Goal: Information Seeking & Learning: Learn about a topic

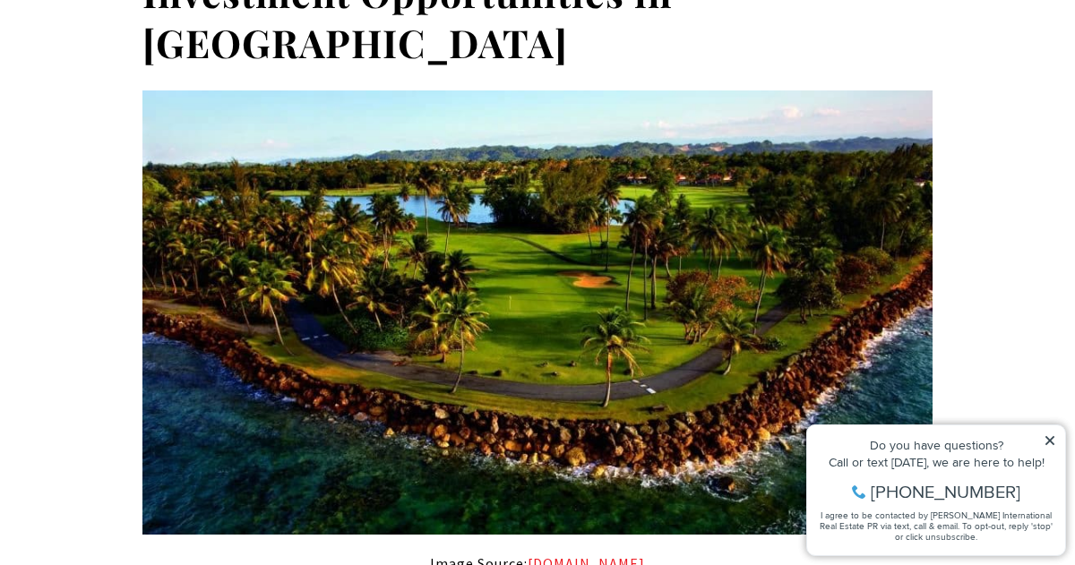
click at [151, 246] on img at bounding box center [537, 312] width 790 height 444
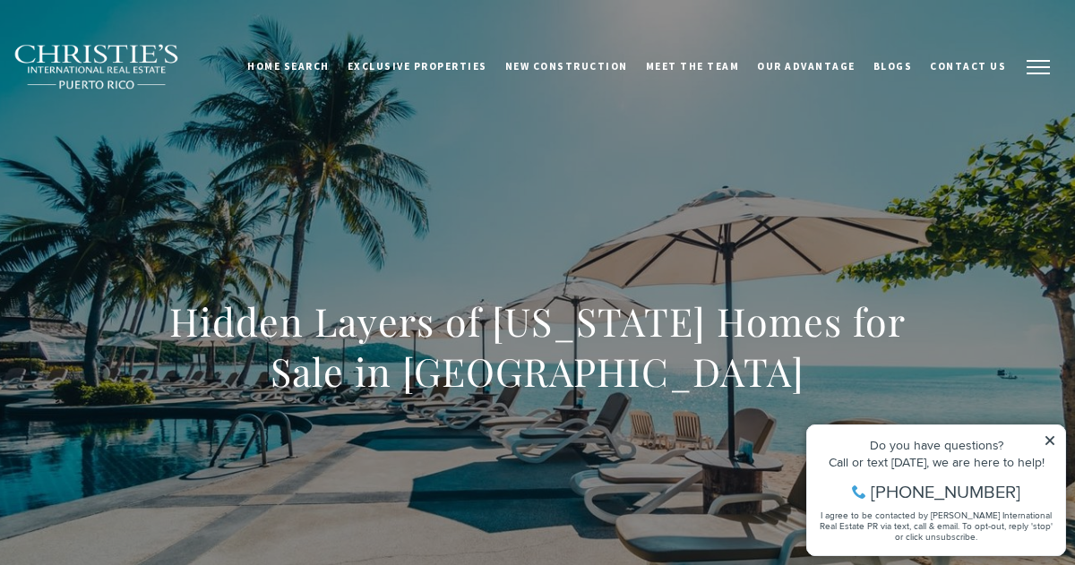
click at [1025, 63] on button "button" at bounding box center [1038, 67] width 47 height 52
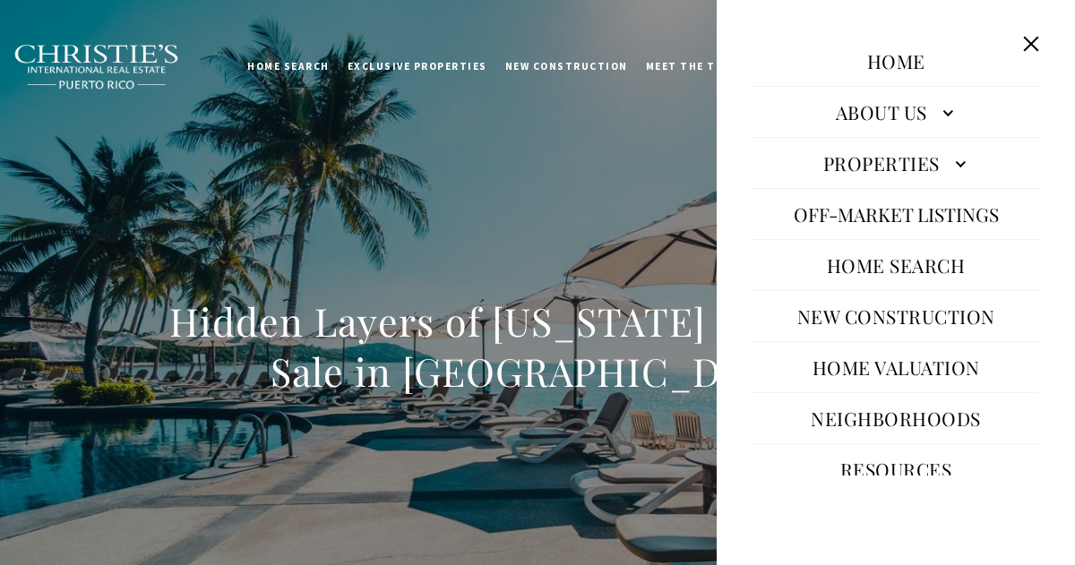
click at [886, 258] on link "Home Search" at bounding box center [896, 265] width 157 height 43
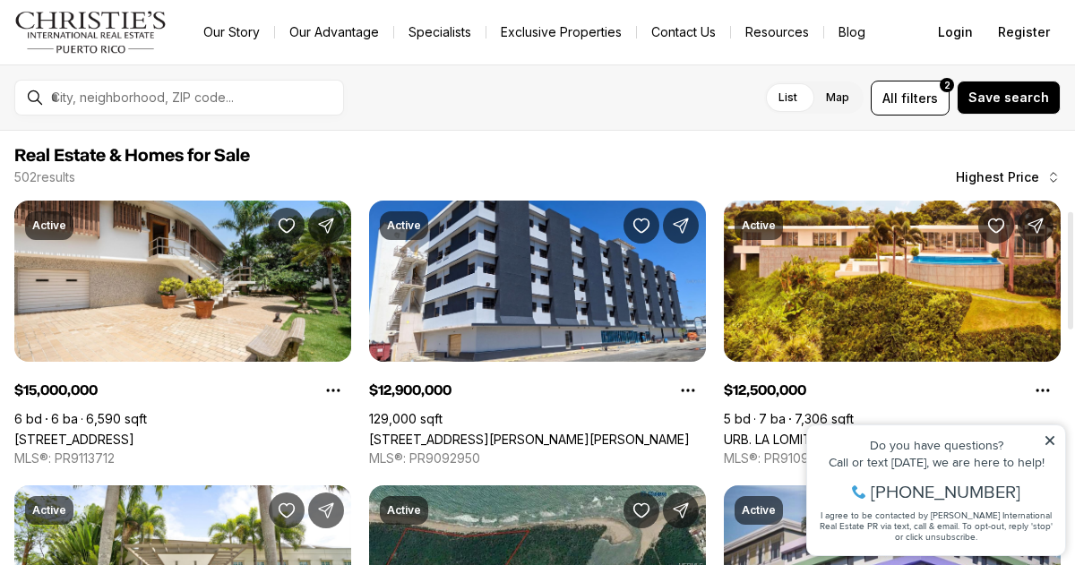
scroll to position [404, 0]
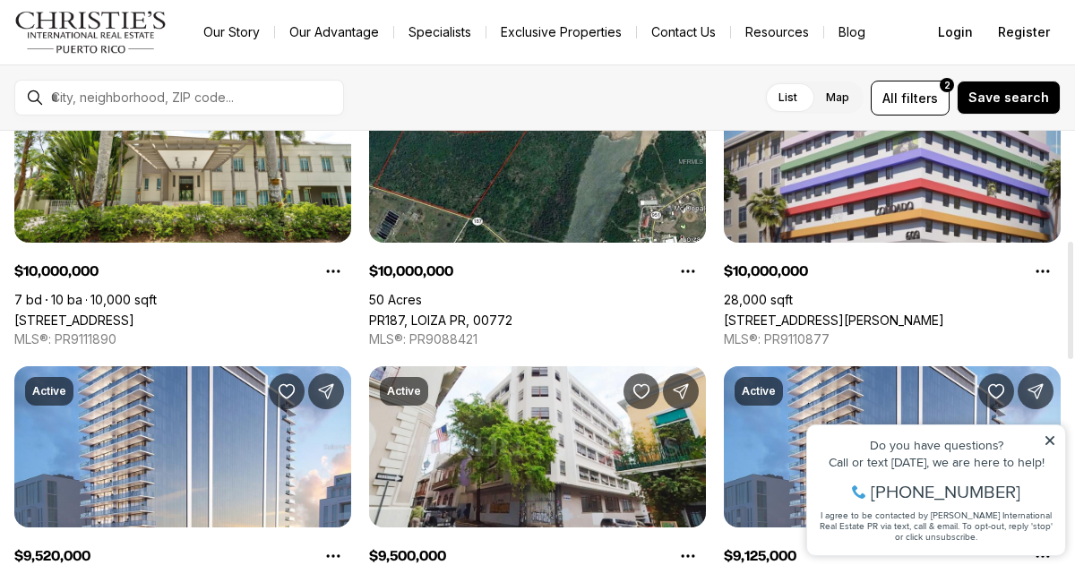
click at [1045, 443] on icon at bounding box center [1050, 441] width 13 height 13
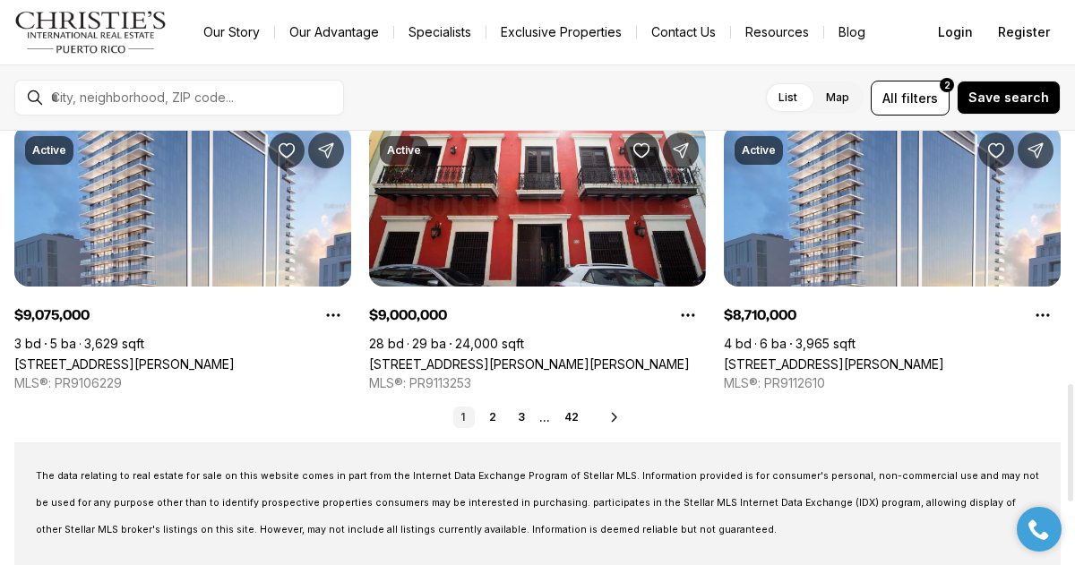
scroll to position [942, 0]
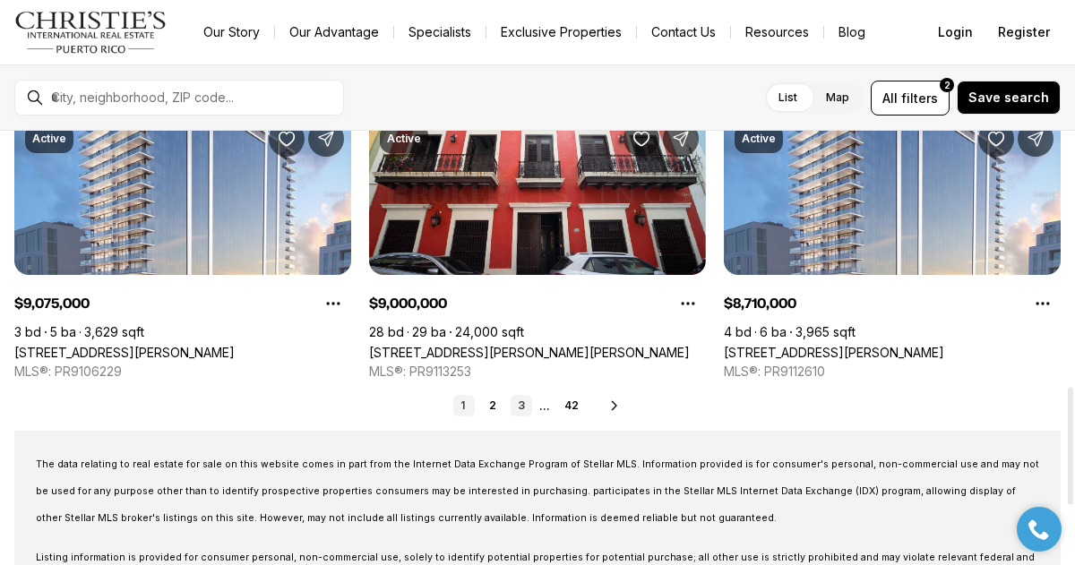
click at [523, 408] on link "3" at bounding box center [522, 406] width 22 height 22
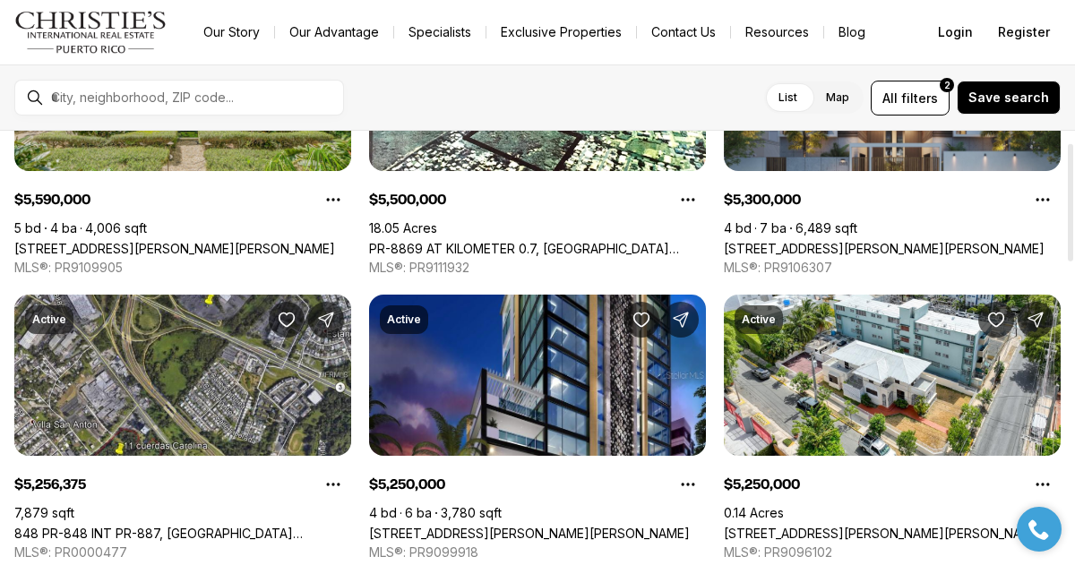
scroll to position [24, 0]
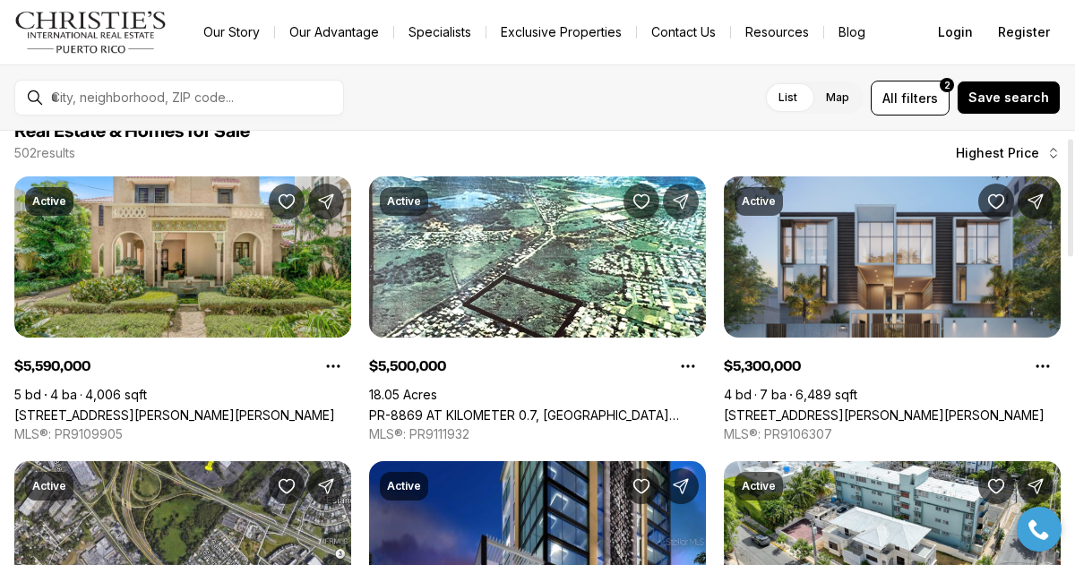
click at [850, 408] on link "1365 WILSON AVENUE WEST, HAVEN THE RESIDENCES, SAN JUAN PR, 00907" at bounding box center [884, 415] width 321 height 15
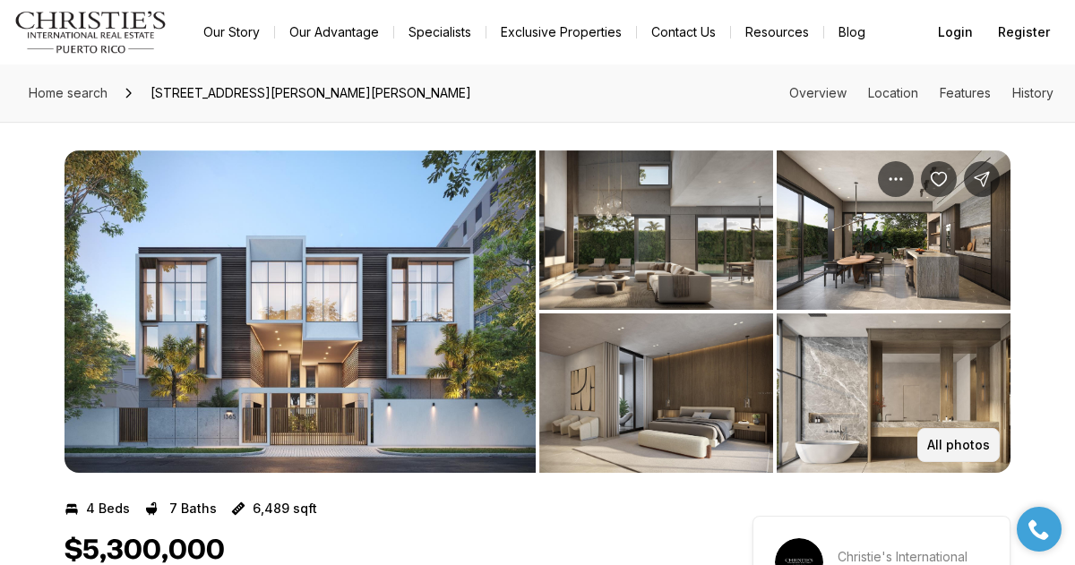
click at [961, 442] on p "All photos" at bounding box center [958, 445] width 63 height 14
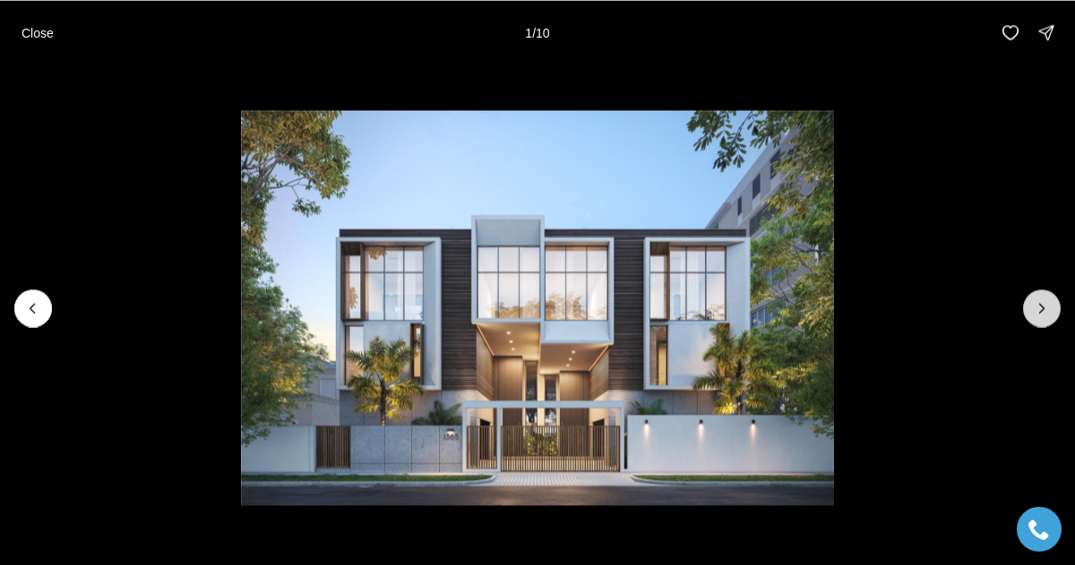
click at [1041, 306] on icon "Next slide" at bounding box center [1042, 308] width 18 height 18
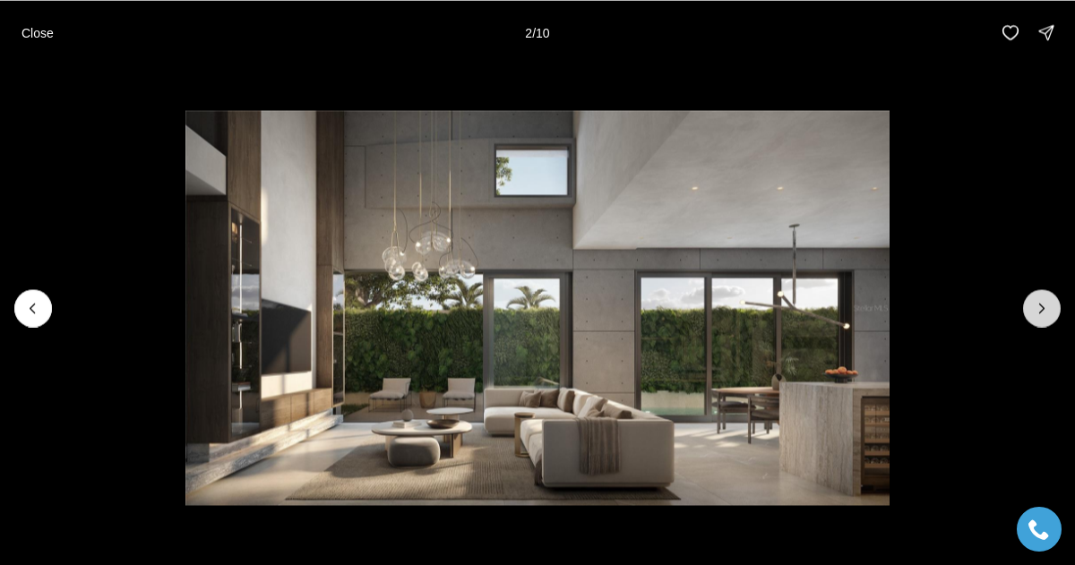
click at [1041, 306] on icon "Next slide" at bounding box center [1042, 308] width 18 height 18
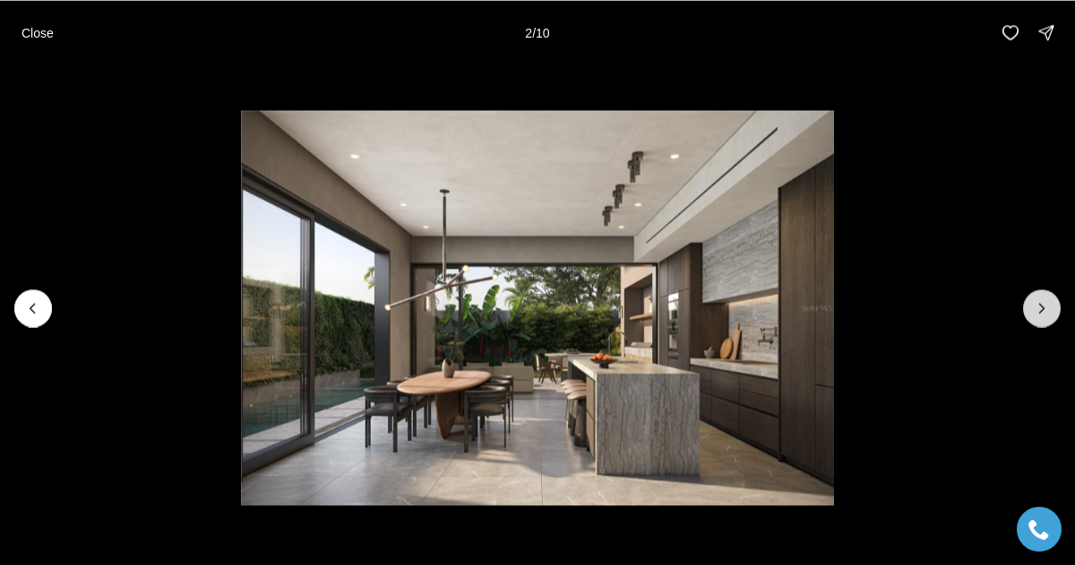
click at [1041, 306] on icon "Next slide" at bounding box center [1042, 308] width 18 height 18
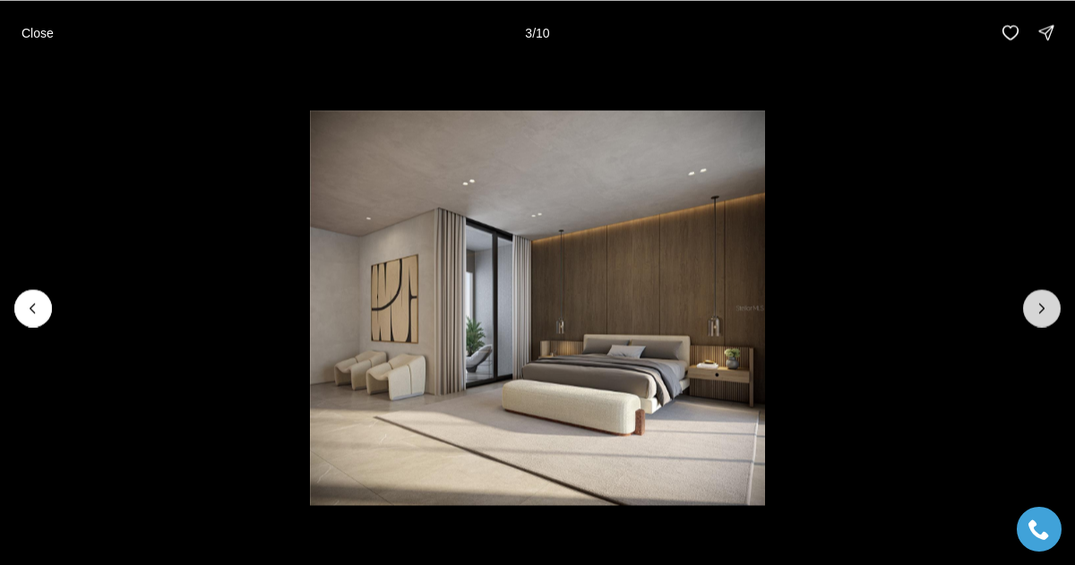
click at [1041, 306] on icon "Next slide" at bounding box center [1042, 308] width 18 height 18
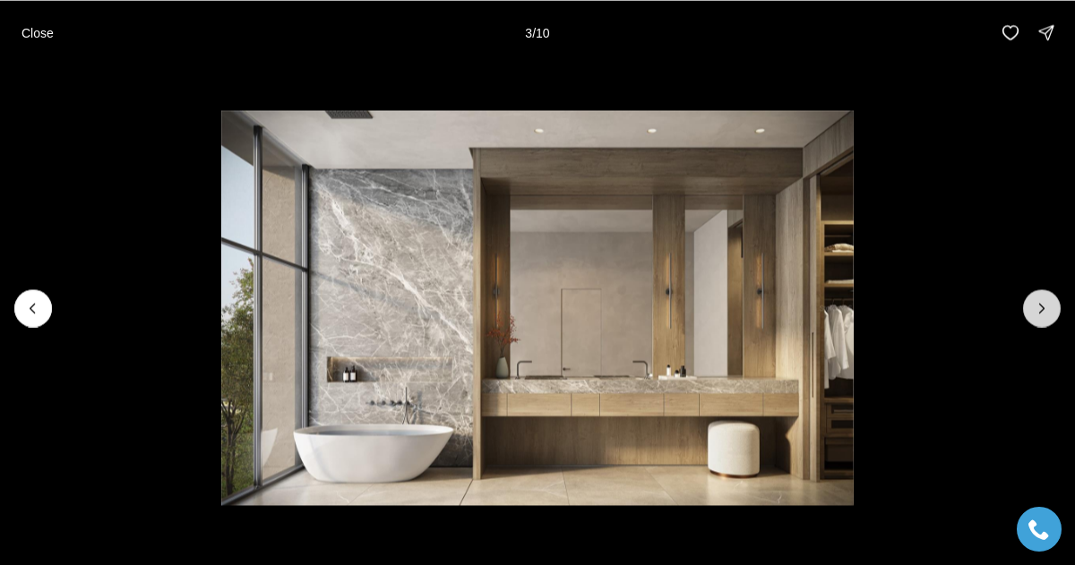
click at [1041, 306] on icon "Next slide" at bounding box center [1042, 308] width 18 height 18
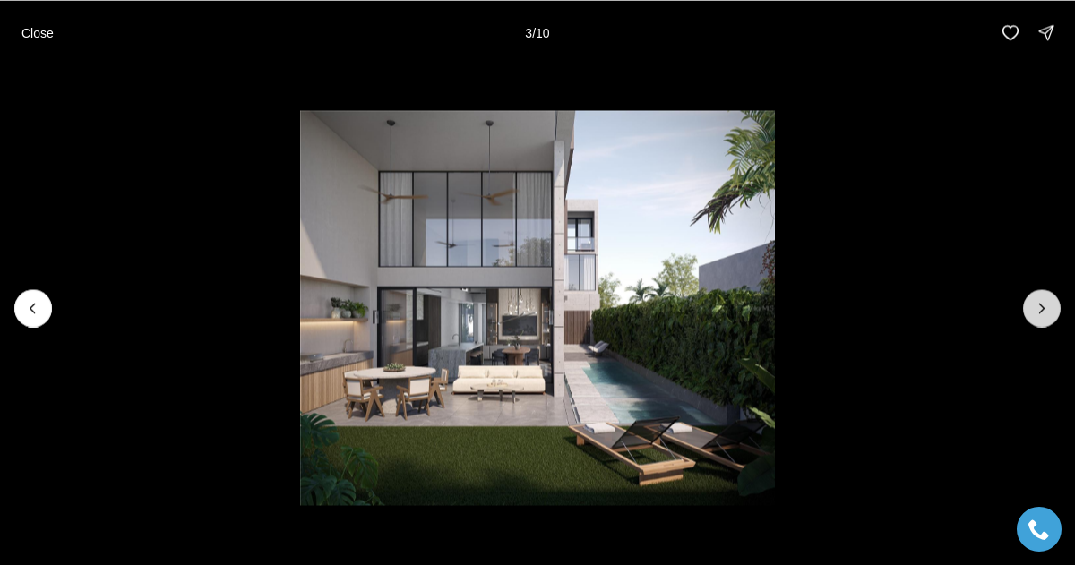
click at [1041, 306] on icon "Next slide" at bounding box center [1042, 308] width 18 height 18
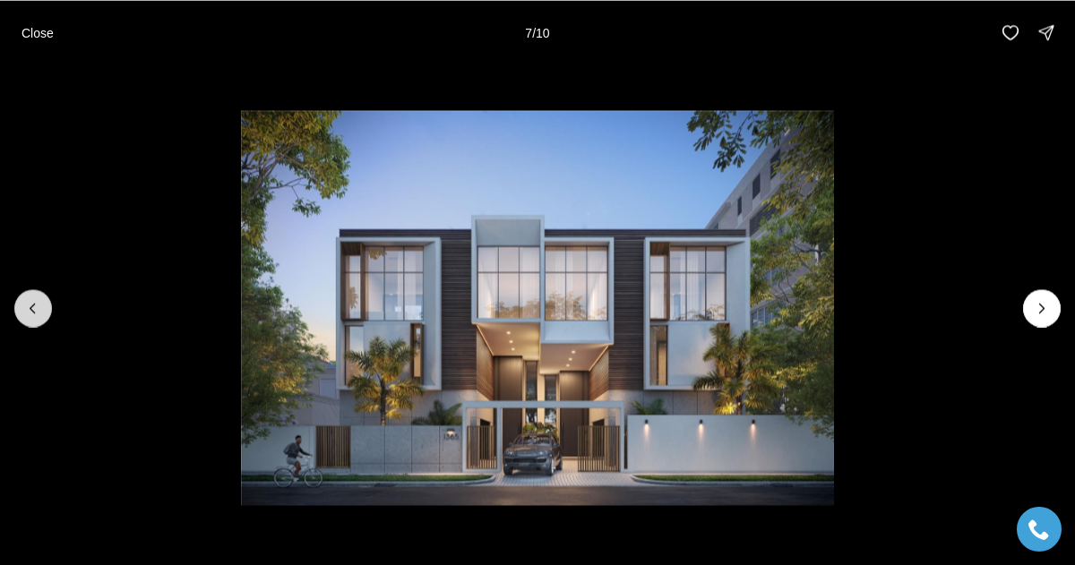
click at [43, 299] on button "Previous slide" at bounding box center [33, 308] width 38 height 38
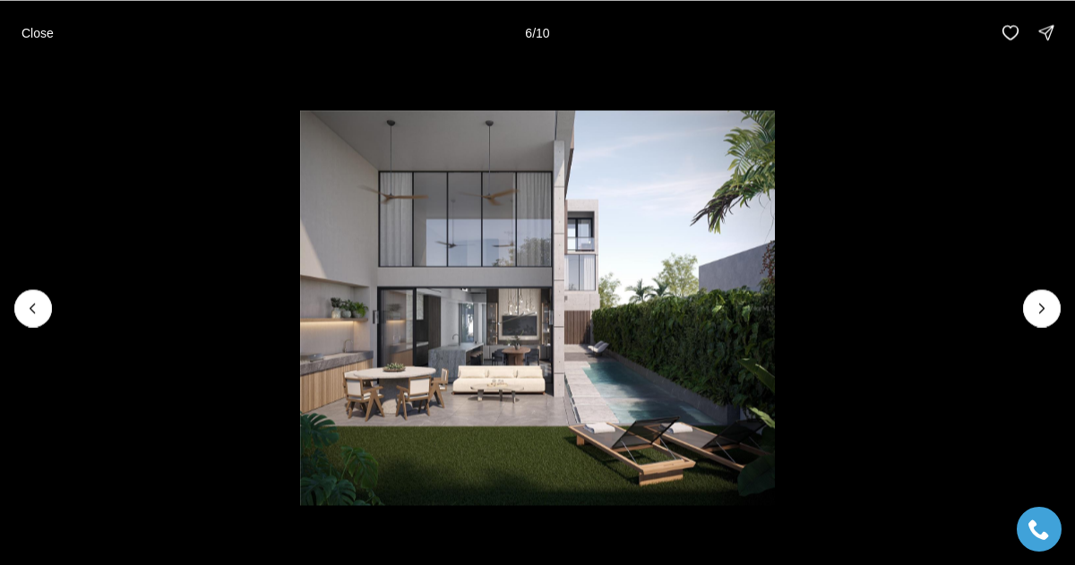
click at [1061, 305] on li "6 of 10" at bounding box center [537, 308] width 1075 height 486
click at [1054, 306] on button "Next slide" at bounding box center [1042, 308] width 38 height 38
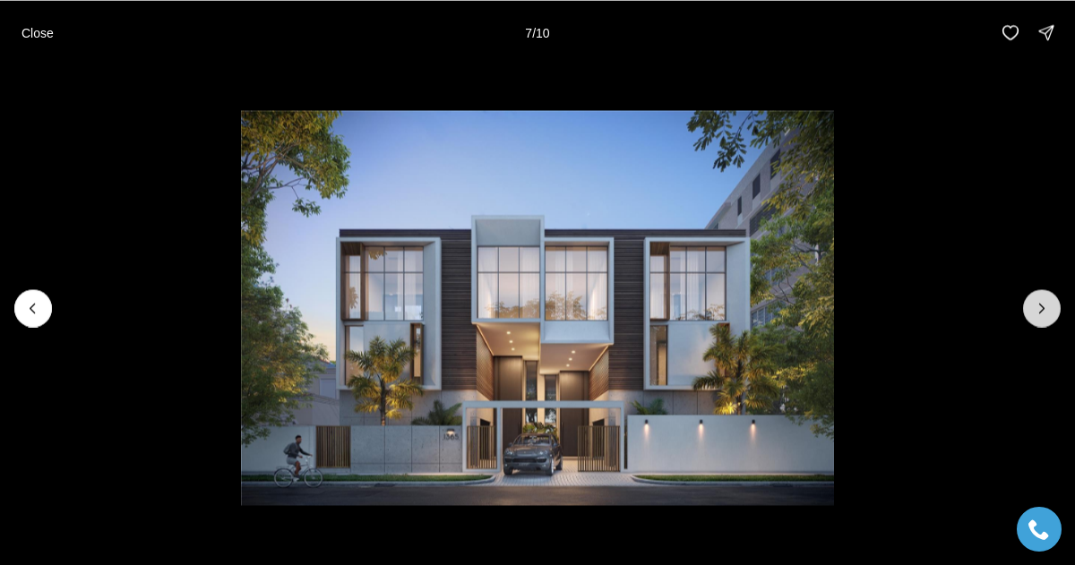
click at [1054, 306] on button "Next slide" at bounding box center [1042, 308] width 38 height 38
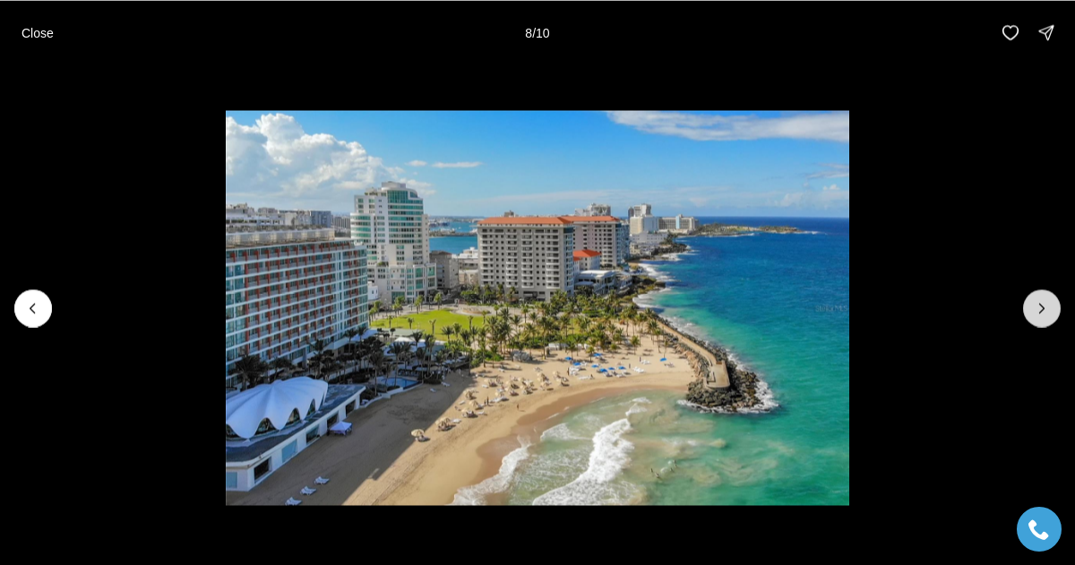
click at [1054, 306] on button "Next slide" at bounding box center [1042, 308] width 38 height 38
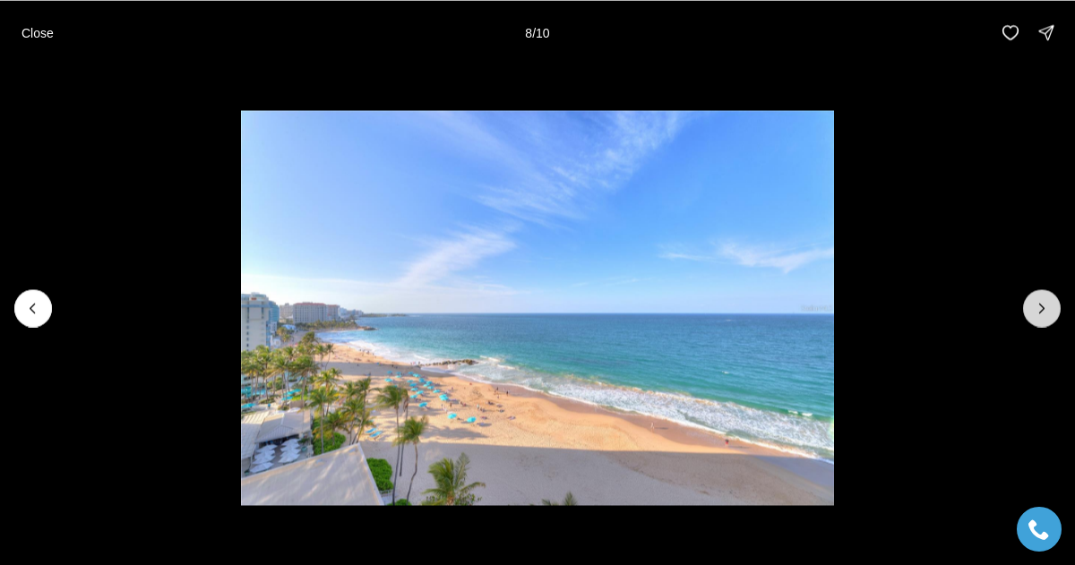
click at [1054, 306] on button "Next slide" at bounding box center [1042, 308] width 38 height 38
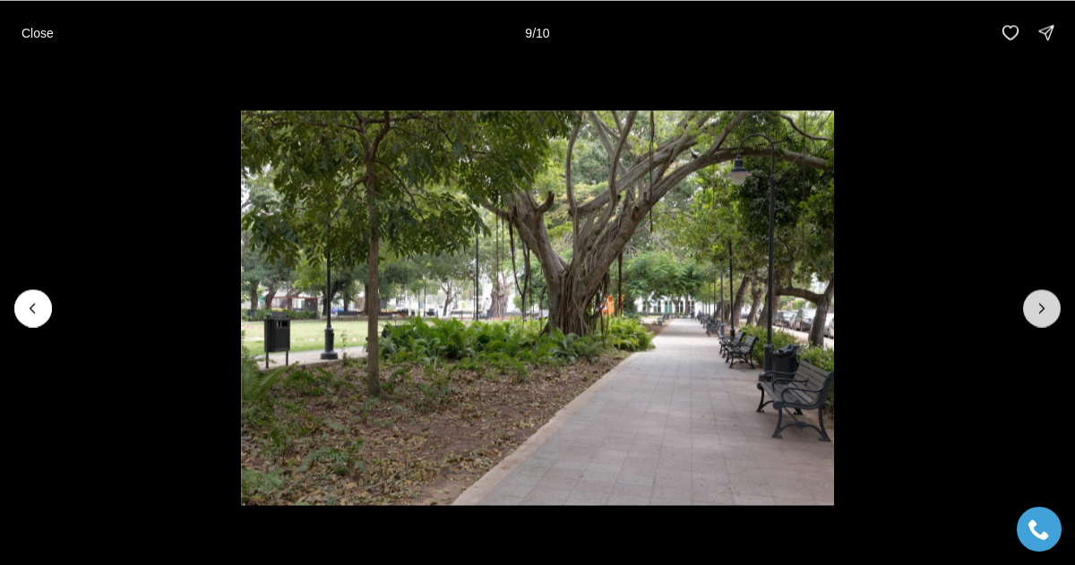
click at [1054, 306] on div at bounding box center [1042, 308] width 38 height 38
click at [35, 50] on div "Close 10 / 10" at bounding box center [537, 32] width 1075 height 65
click at [33, 40] on button "Close" at bounding box center [38, 32] width 54 height 36
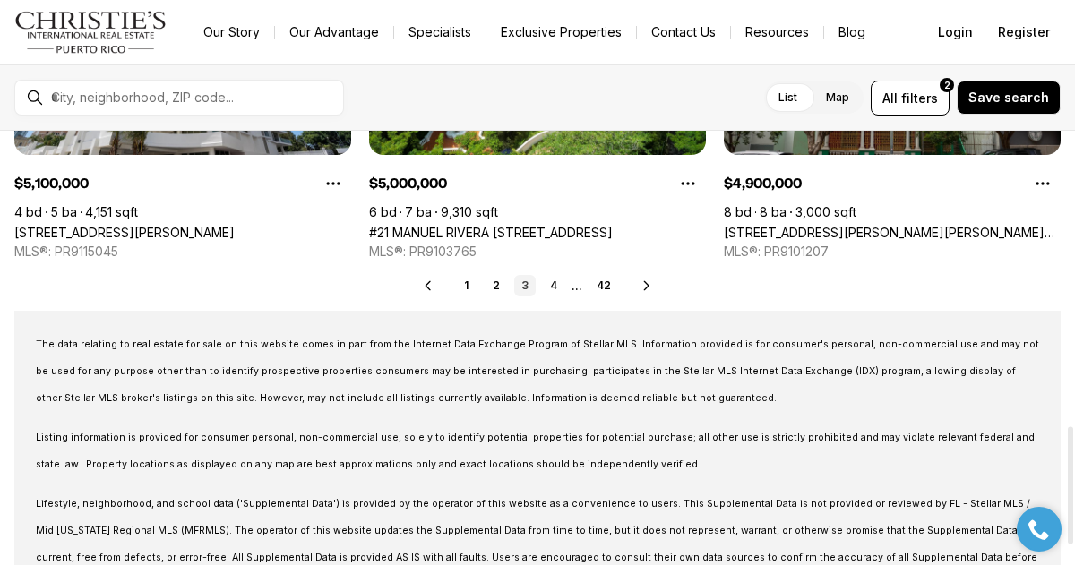
scroll to position [1089, 0]
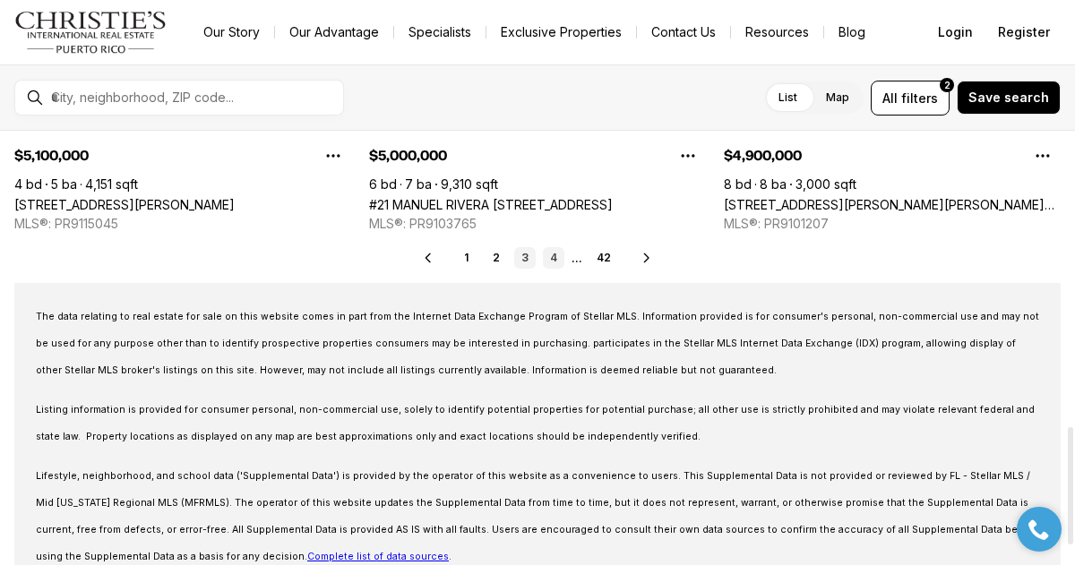
click at [547, 255] on link "4" at bounding box center [554, 258] width 22 height 22
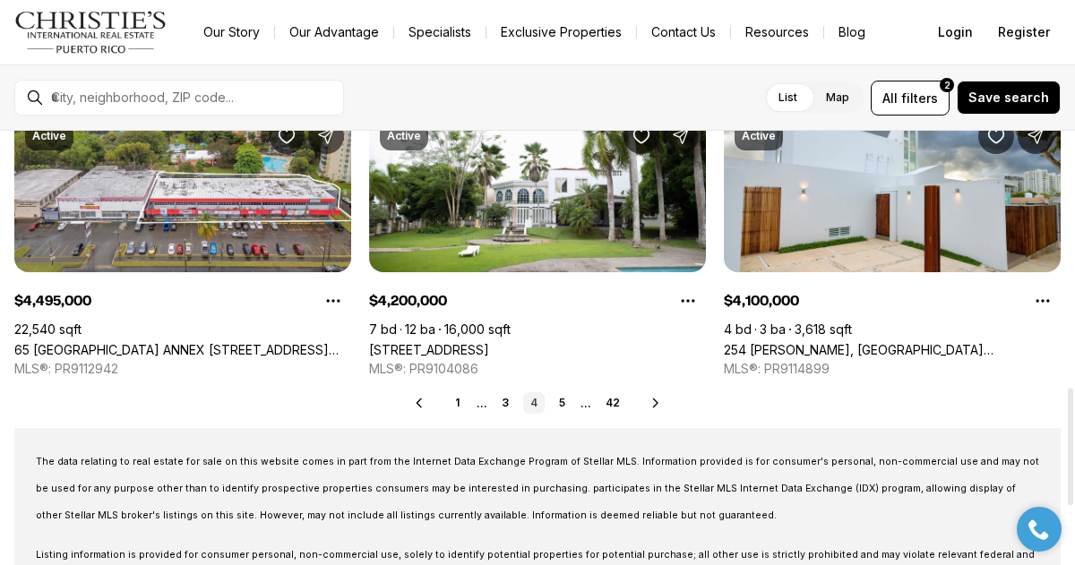
scroll to position [941, 0]
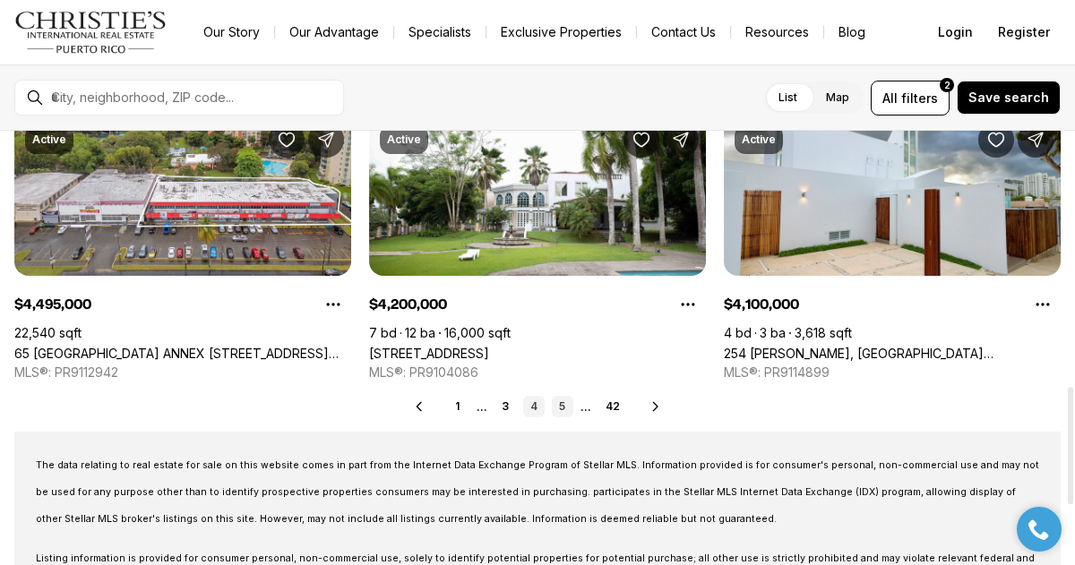
click at [560, 402] on link "5" at bounding box center [563, 407] width 22 height 22
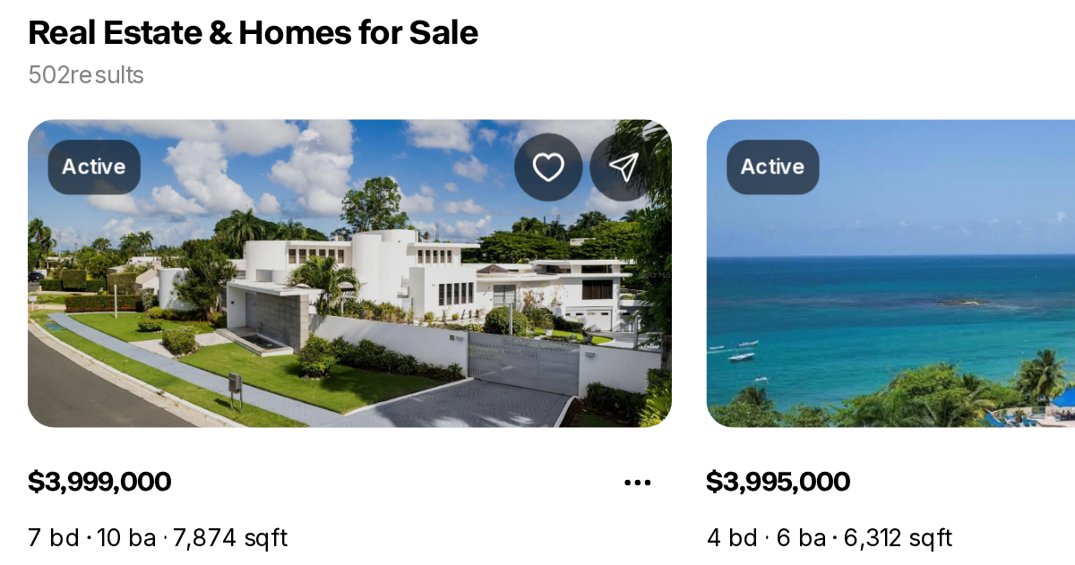
click at [205, 432] on link "[STREET_ADDRESS][PERSON_NAME]" at bounding box center [124, 439] width 220 height 15
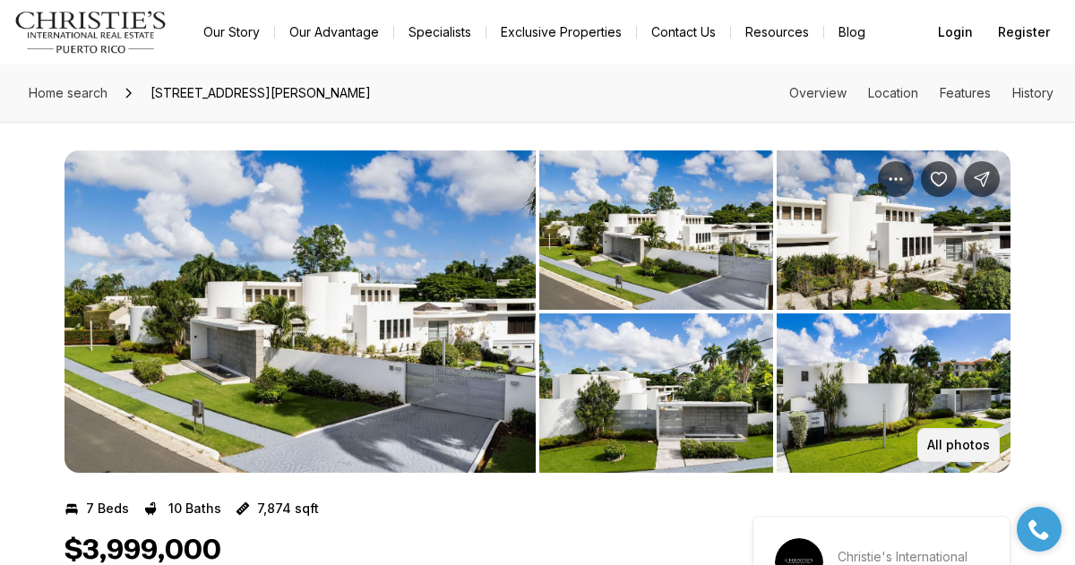
click at [964, 450] on p "All photos" at bounding box center [958, 445] width 63 height 14
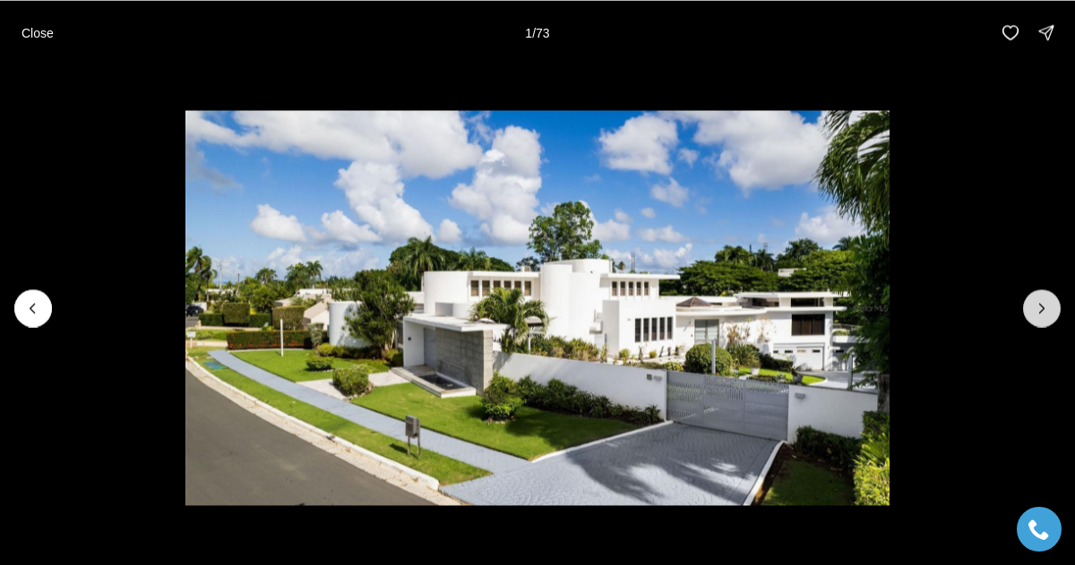
click at [1030, 301] on button "Next slide" at bounding box center [1042, 308] width 38 height 38
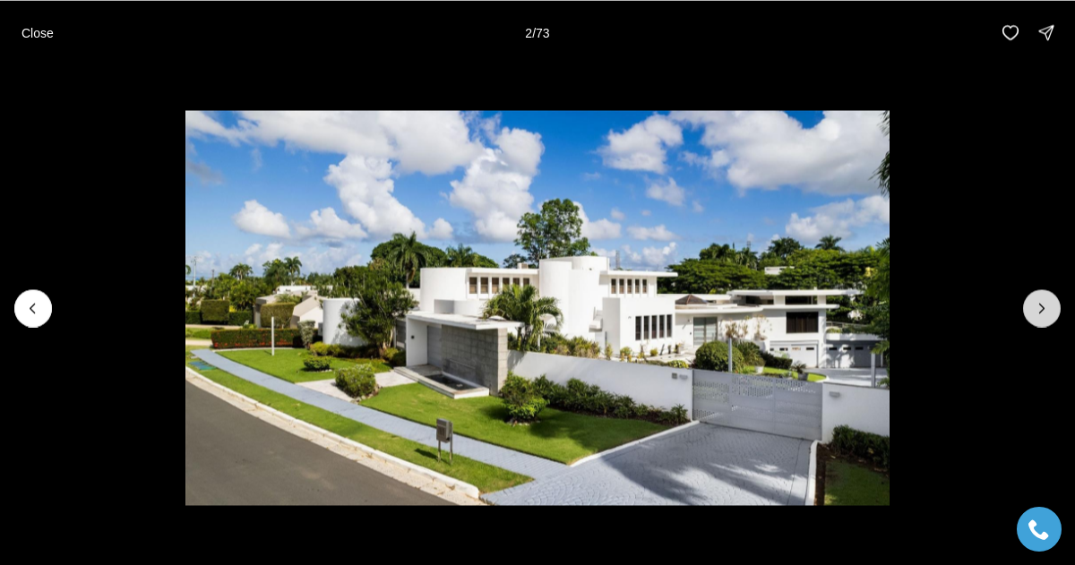
click at [1030, 301] on button "Next slide" at bounding box center [1042, 308] width 38 height 38
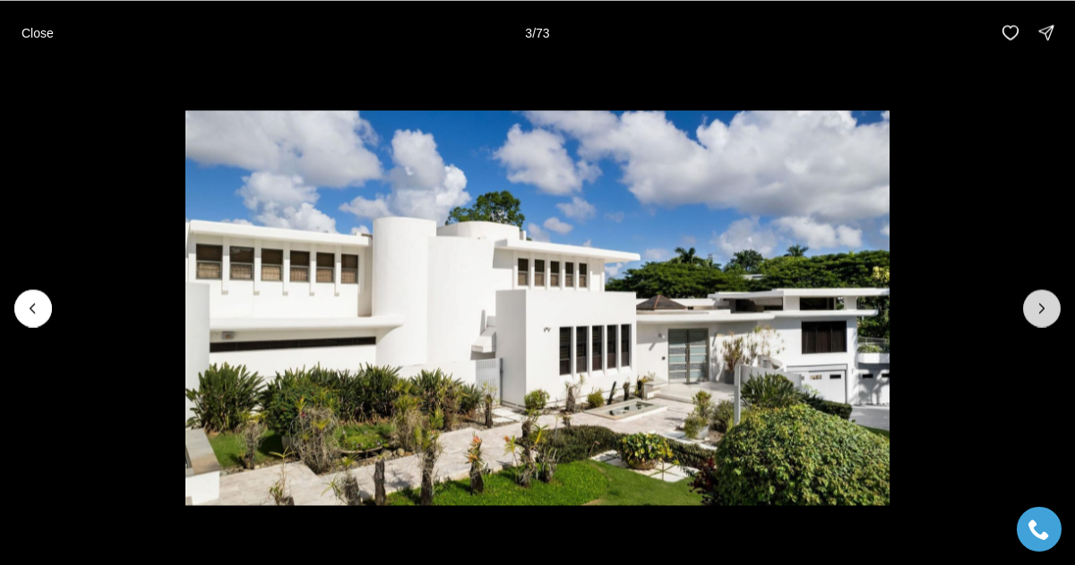
click at [1030, 301] on button "Next slide" at bounding box center [1042, 308] width 38 height 38
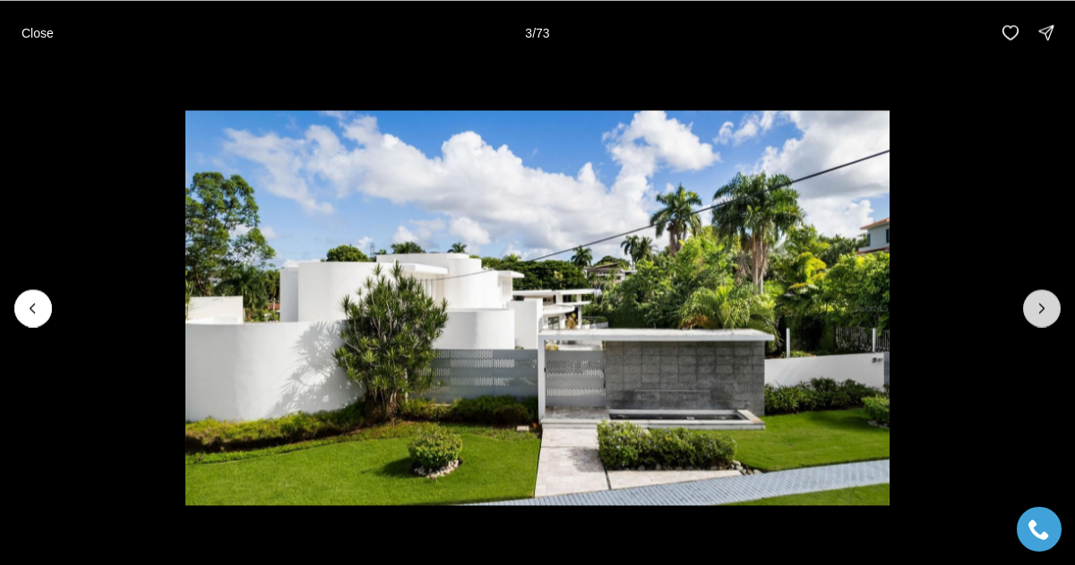
click at [1030, 301] on button "Next slide" at bounding box center [1042, 308] width 38 height 38
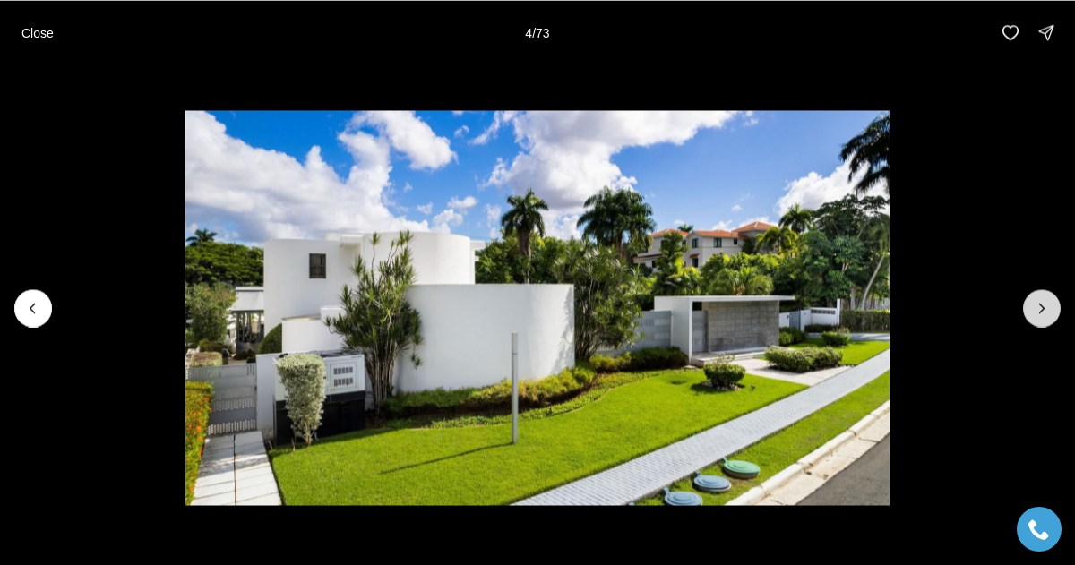
click at [1030, 301] on button "Next slide" at bounding box center [1042, 308] width 38 height 38
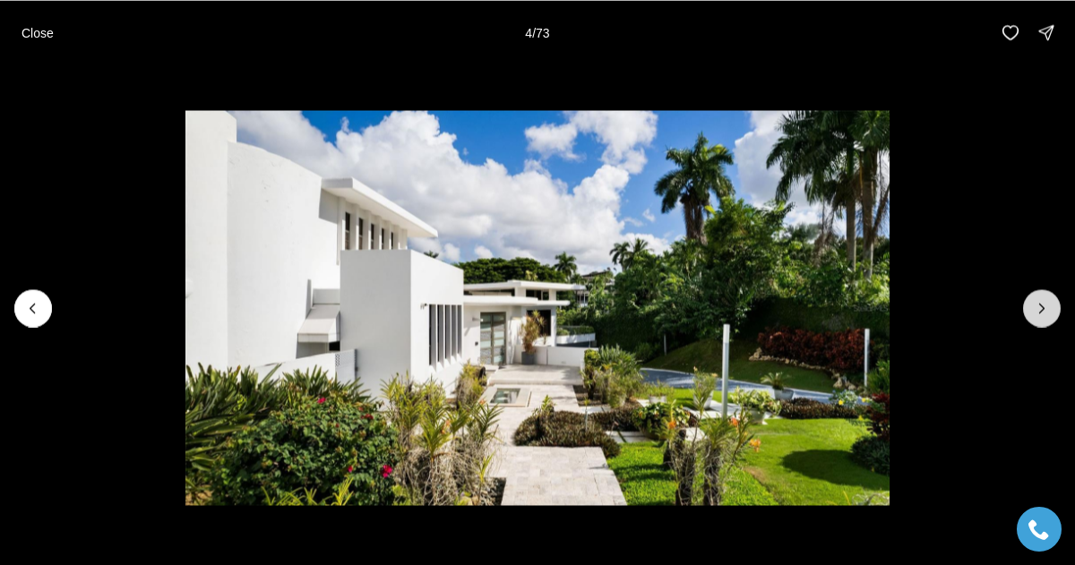
click at [1030, 301] on button "Next slide" at bounding box center [1042, 308] width 38 height 38
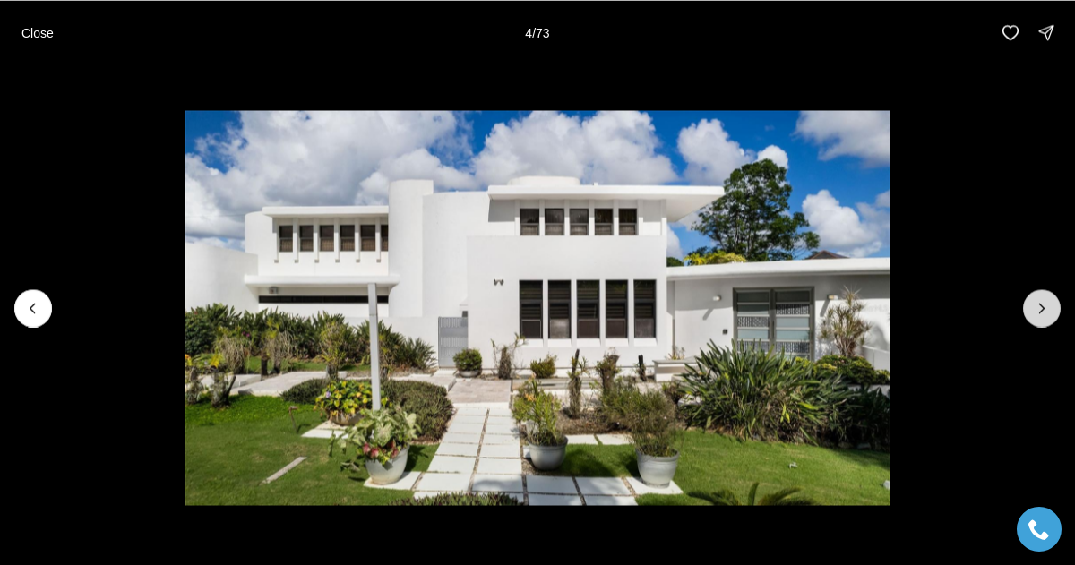
click at [1030, 301] on button "Next slide" at bounding box center [1042, 308] width 38 height 38
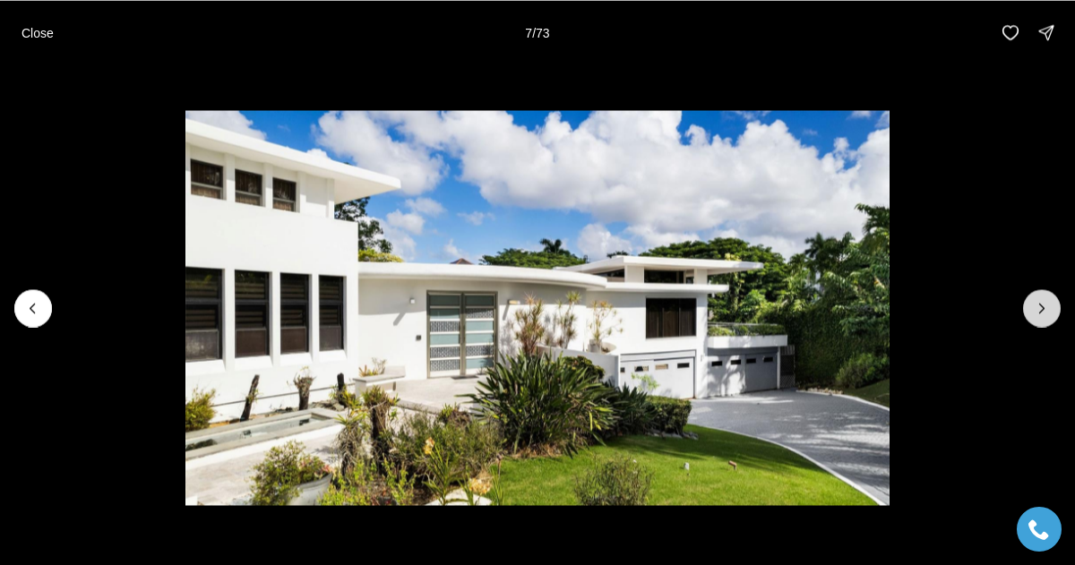
click at [1030, 301] on button "Next slide" at bounding box center [1042, 308] width 38 height 38
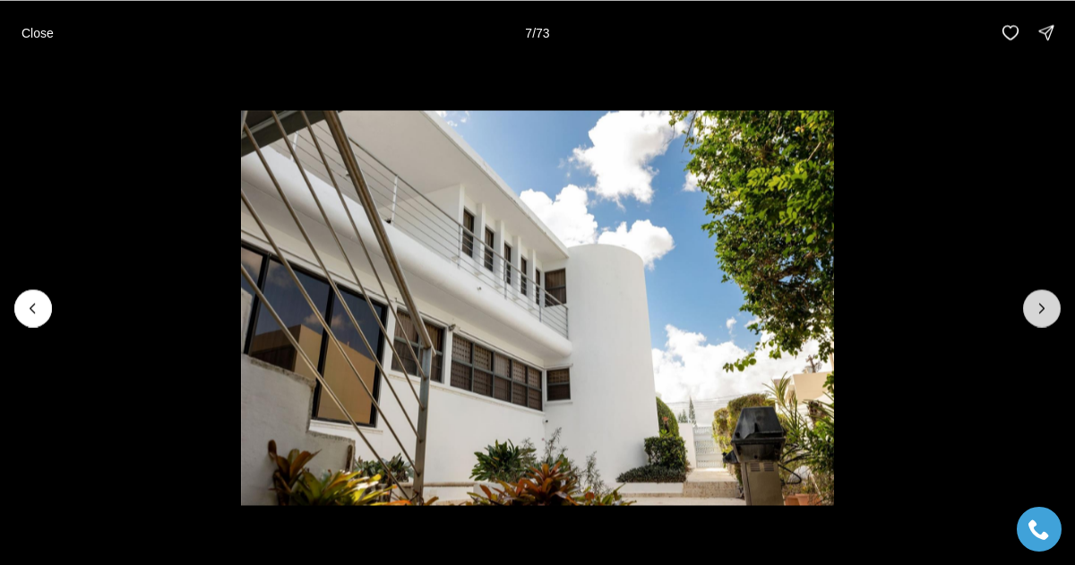
click at [1030, 301] on button "Next slide" at bounding box center [1042, 308] width 38 height 38
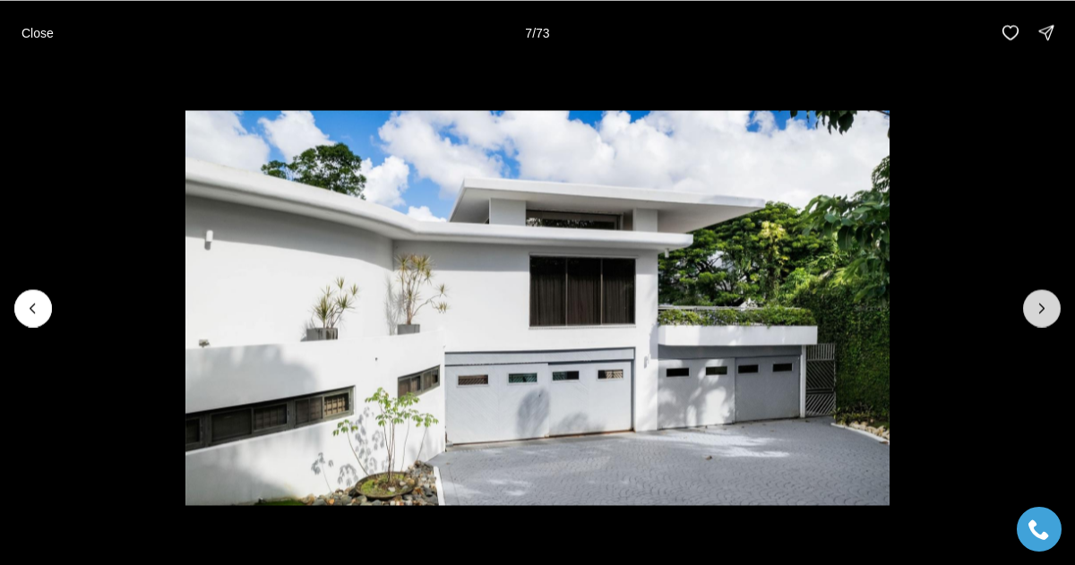
click at [1030, 301] on button "Next slide" at bounding box center [1042, 308] width 38 height 38
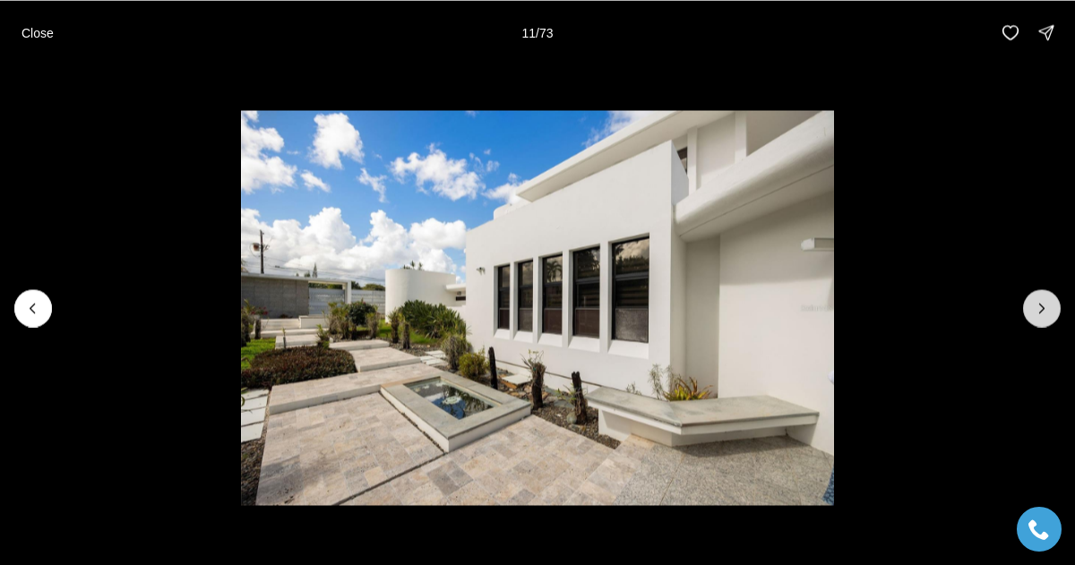
click at [1030, 301] on button "Next slide" at bounding box center [1042, 308] width 38 height 38
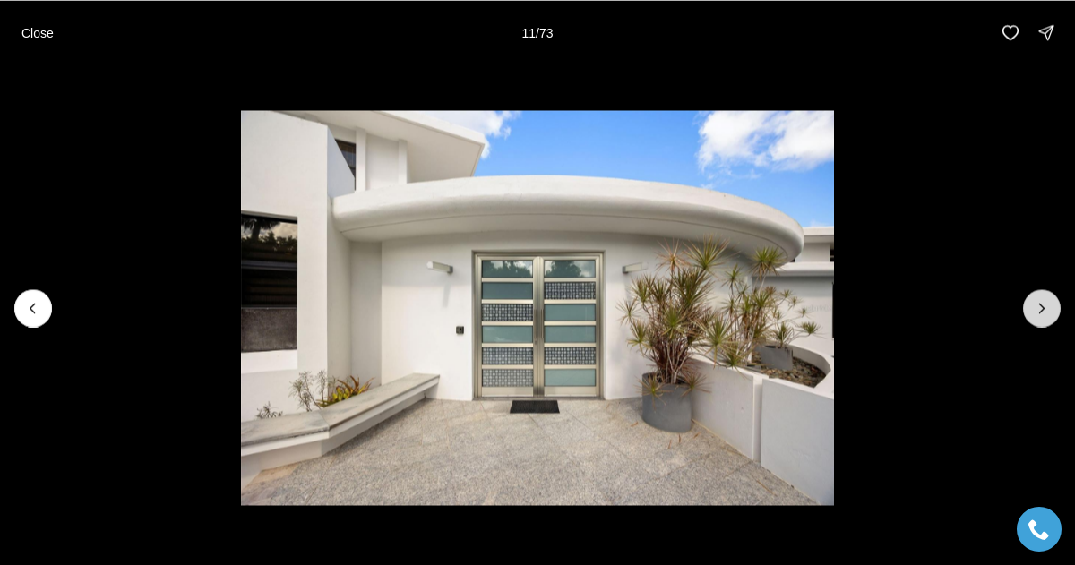
click at [1030, 301] on button "Next slide" at bounding box center [1042, 308] width 38 height 38
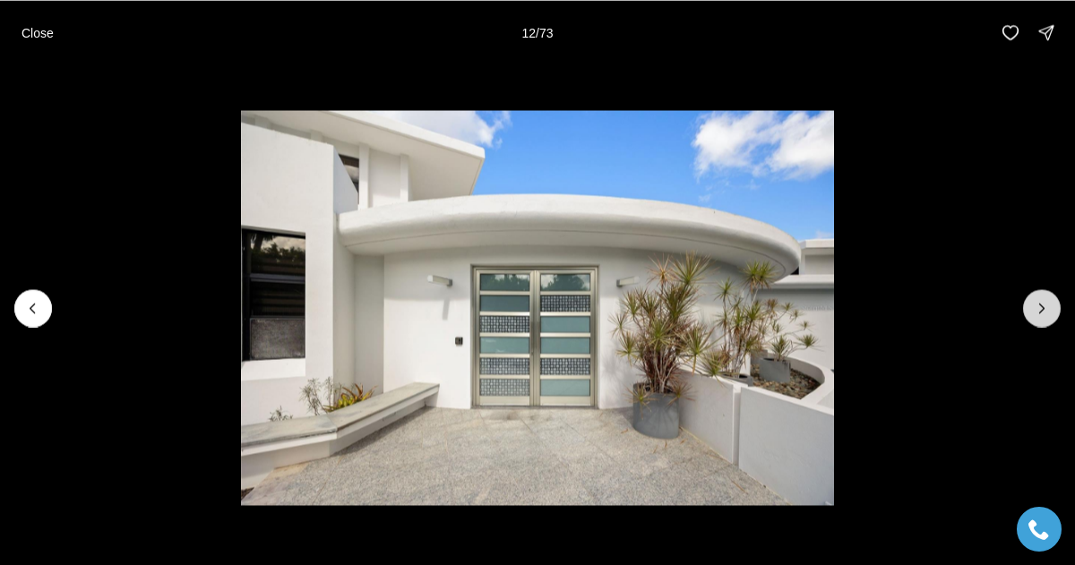
click at [1030, 301] on button "Next slide" at bounding box center [1042, 308] width 38 height 38
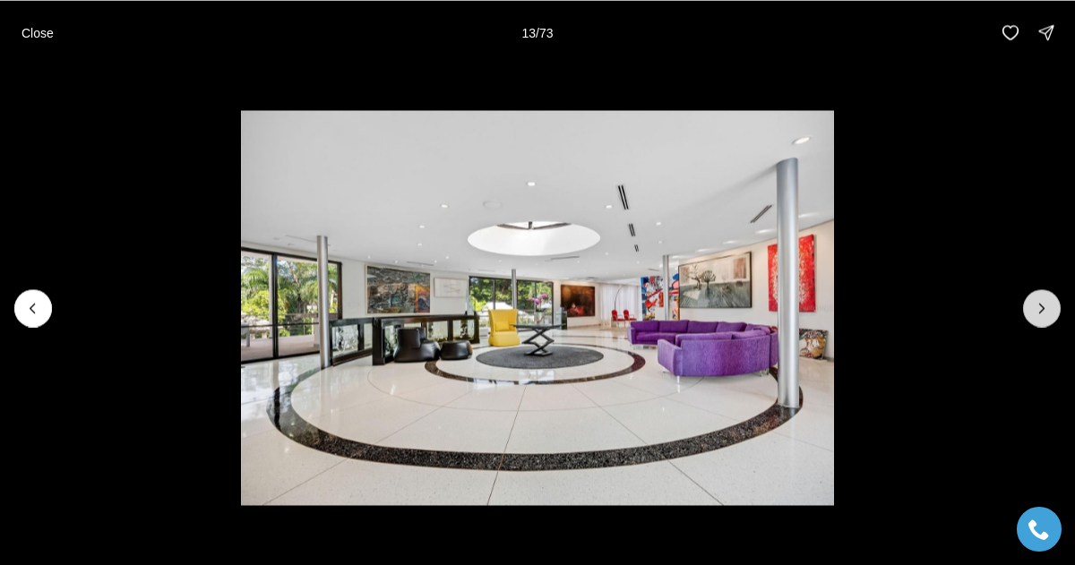
click at [1030, 301] on button "Next slide" at bounding box center [1042, 308] width 38 height 38
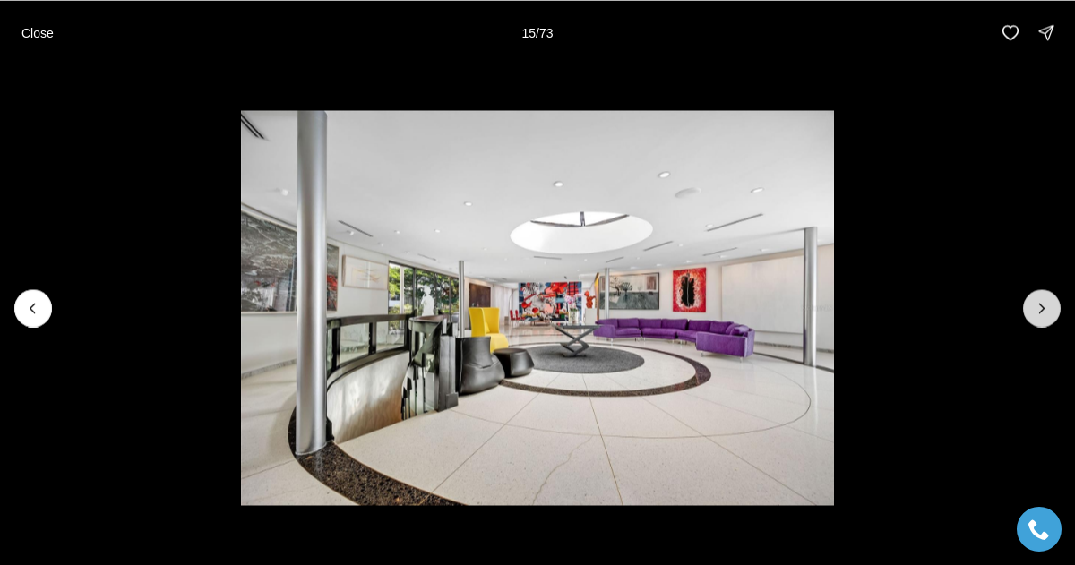
click at [1030, 301] on button "Next slide" at bounding box center [1042, 308] width 38 height 38
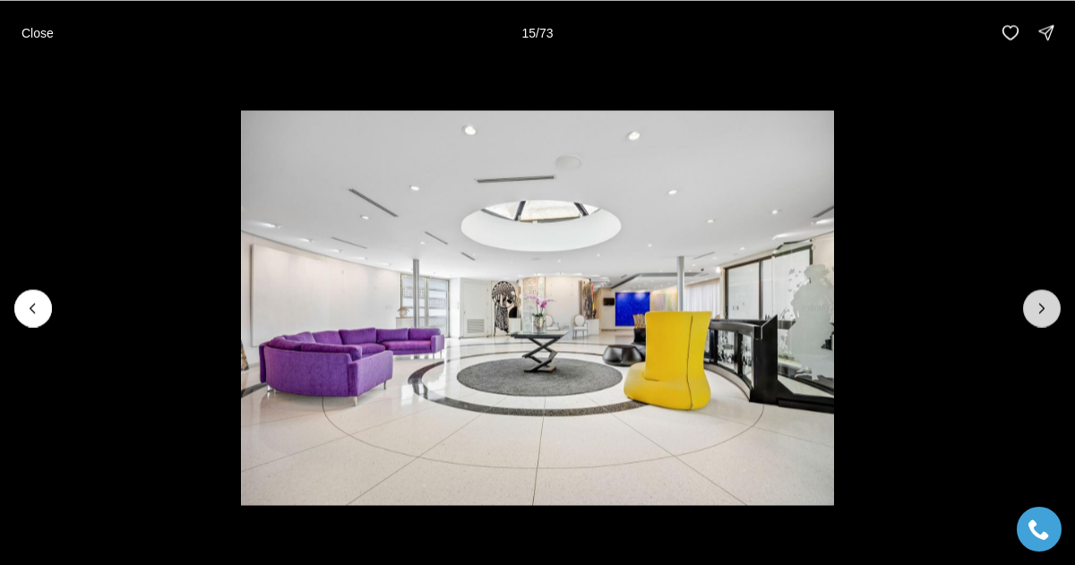
click at [1030, 301] on button "Next slide" at bounding box center [1042, 308] width 38 height 38
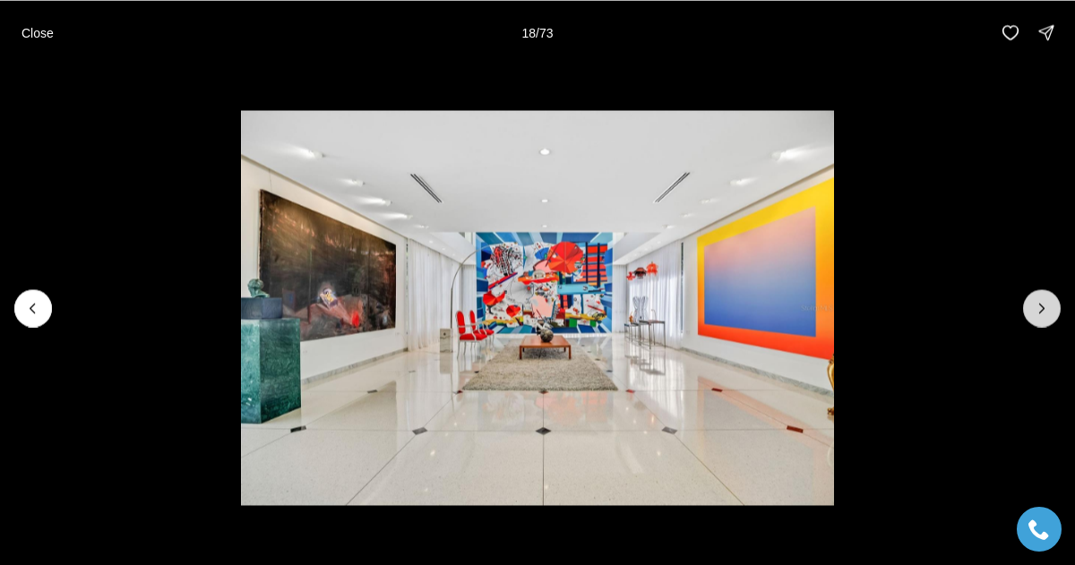
click at [1046, 309] on icon "Next slide" at bounding box center [1042, 308] width 18 height 18
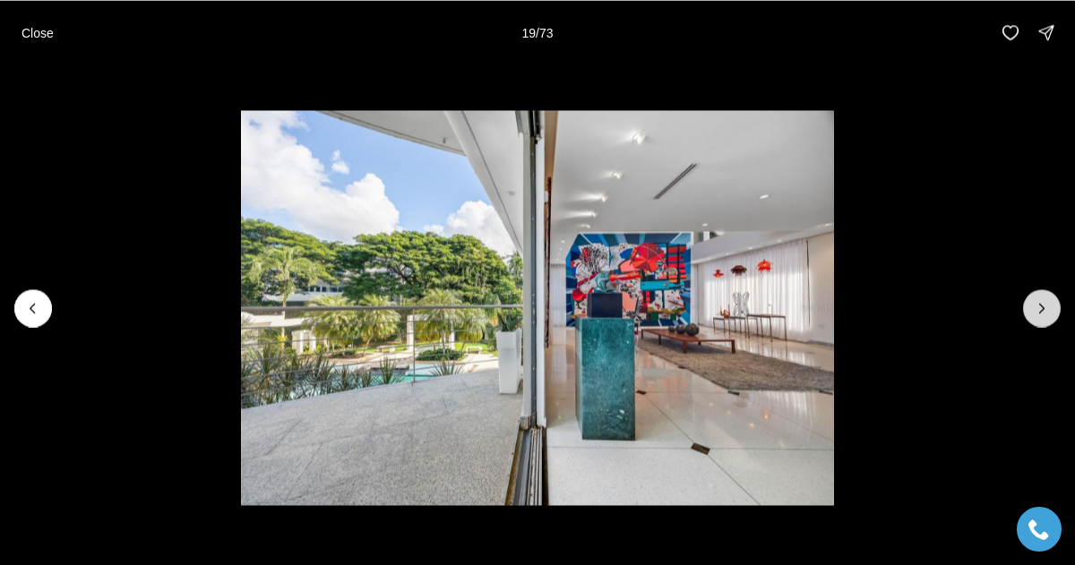
click at [1046, 309] on icon "Next slide" at bounding box center [1042, 308] width 18 height 18
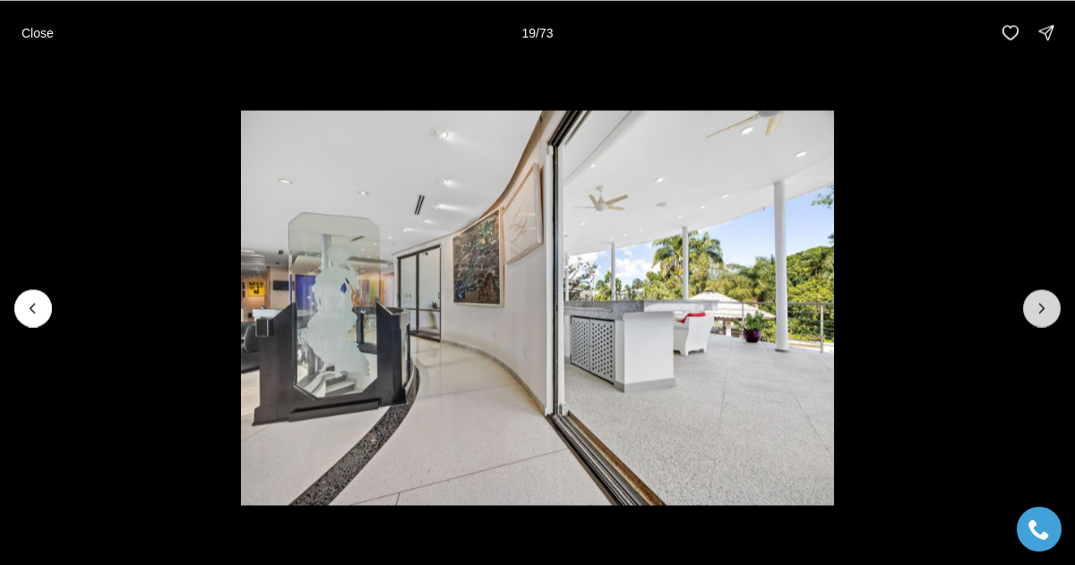
click at [1046, 309] on icon "Next slide" at bounding box center [1042, 308] width 18 height 18
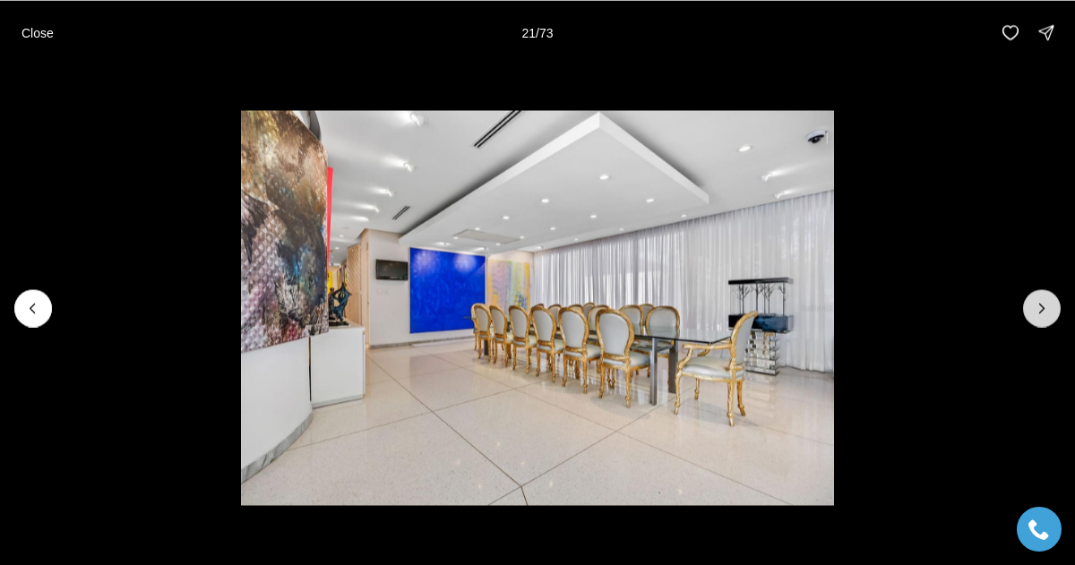
click at [1046, 309] on icon "Next slide" at bounding box center [1042, 308] width 18 height 18
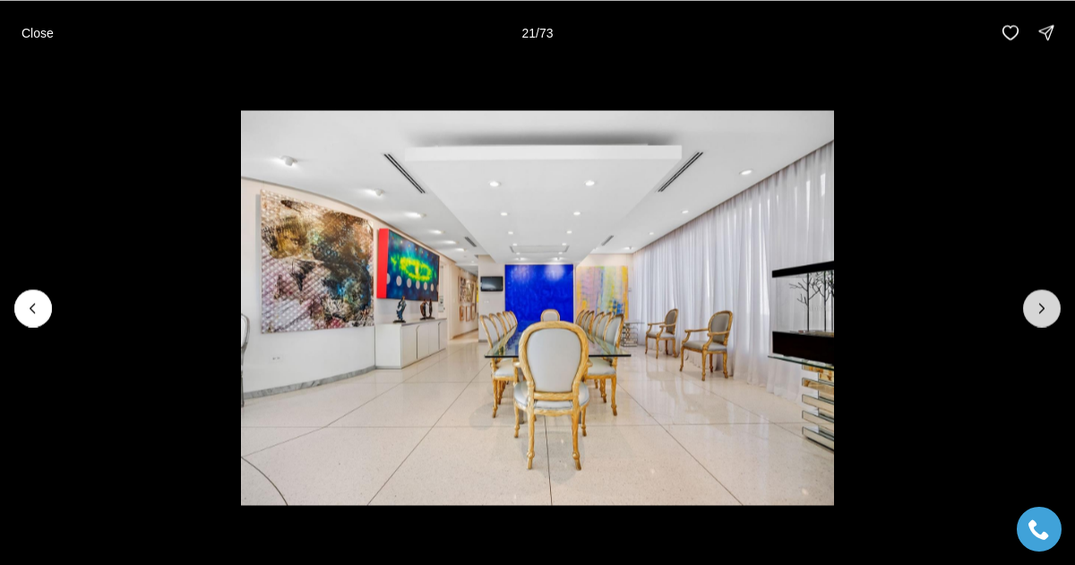
click at [1046, 309] on icon "Next slide" at bounding box center [1042, 308] width 18 height 18
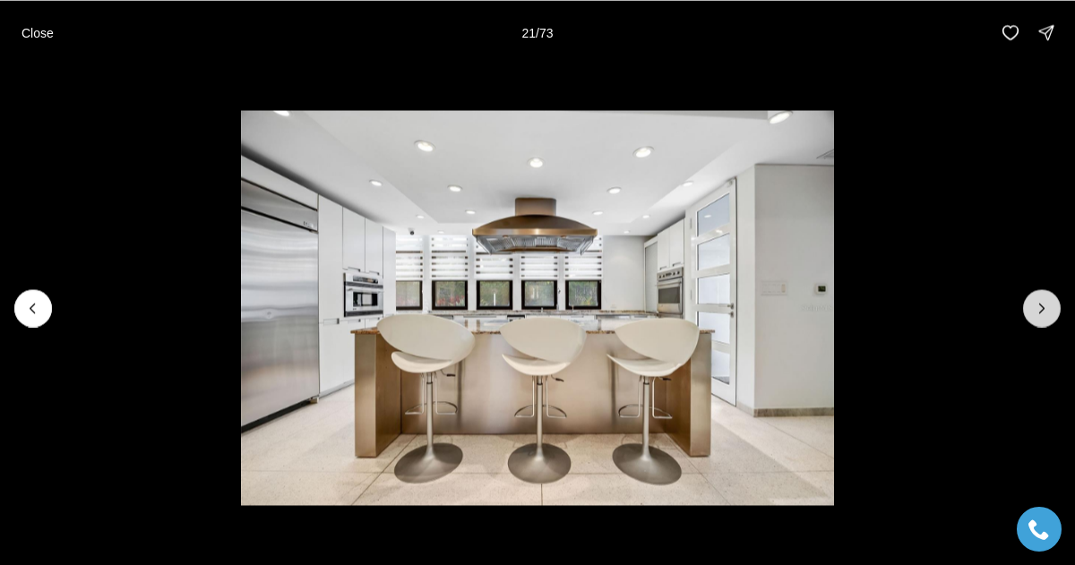
click at [1046, 309] on icon "Next slide" at bounding box center [1042, 308] width 18 height 18
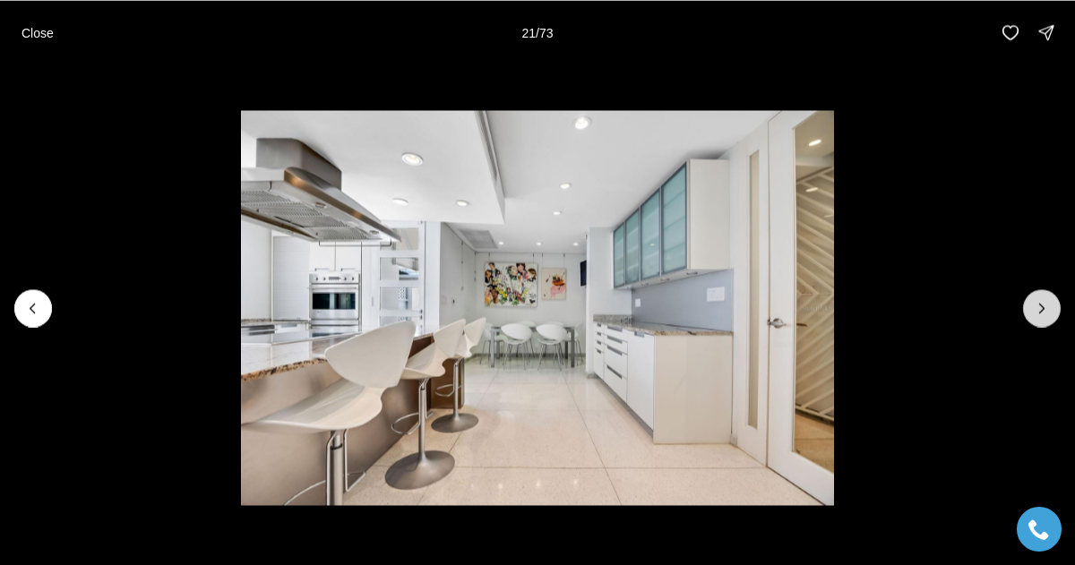
click at [1046, 309] on icon "Next slide" at bounding box center [1042, 308] width 18 height 18
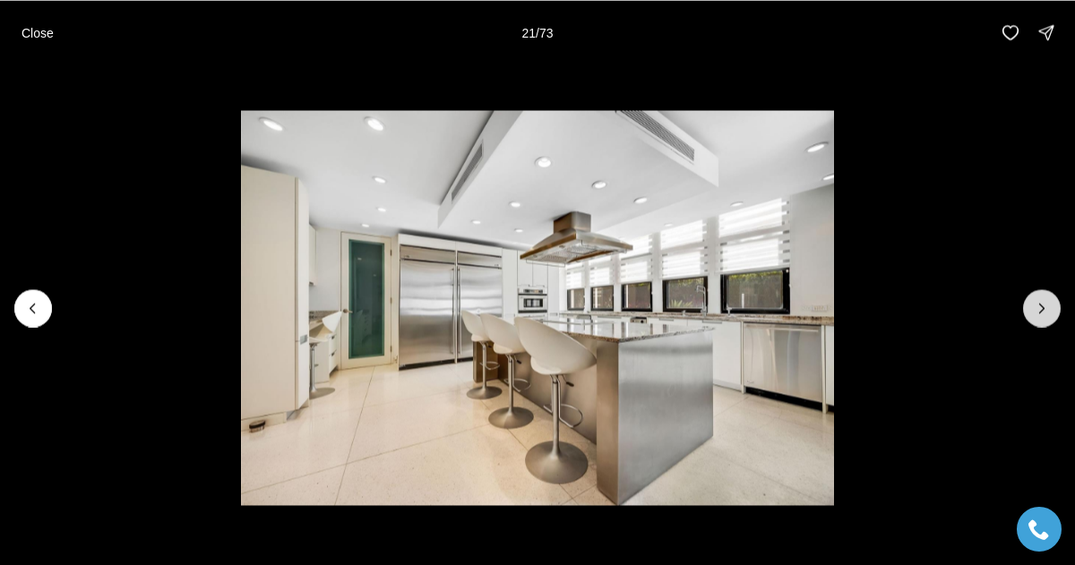
click at [1046, 309] on icon "Next slide" at bounding box center [1042, 308] width 18 height 18
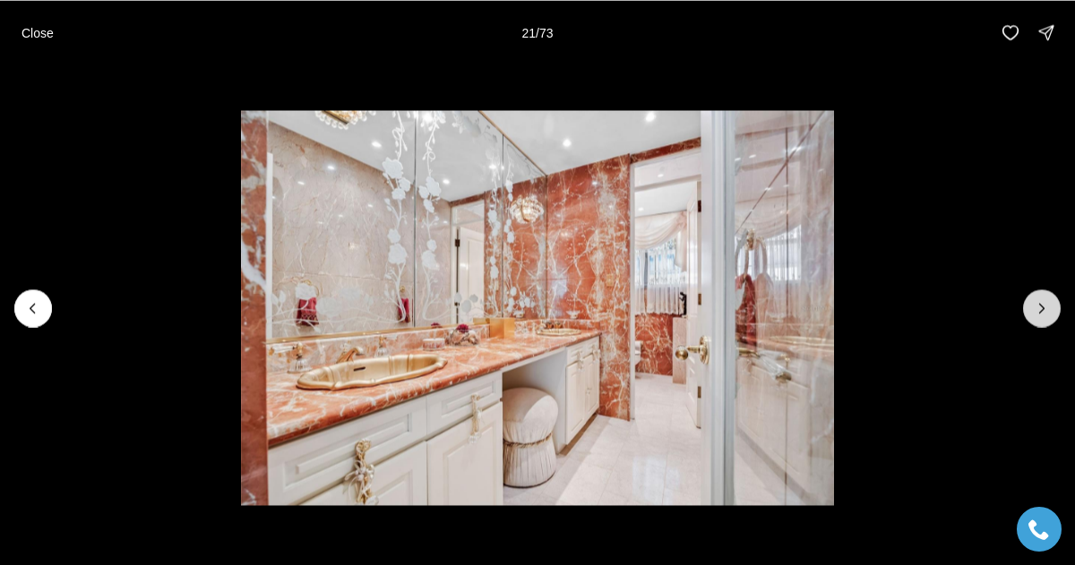
click at [1046, 309] on icon "Next slide" at bounding box center [1042, 308] width 18 height 18
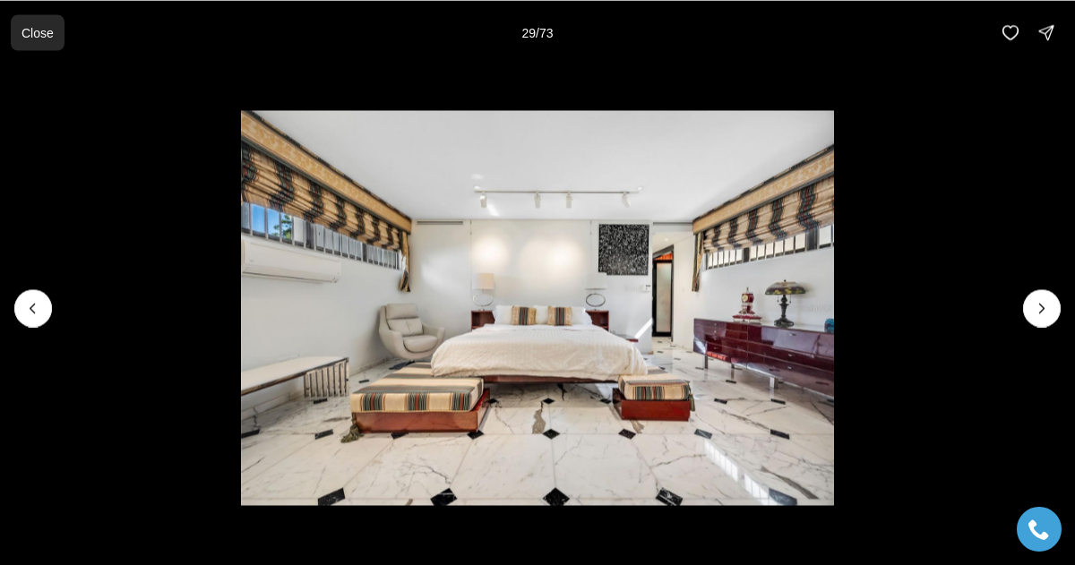
click at [45, 30] on p "Close" at bounding box center [38, 32] width 32 height 14
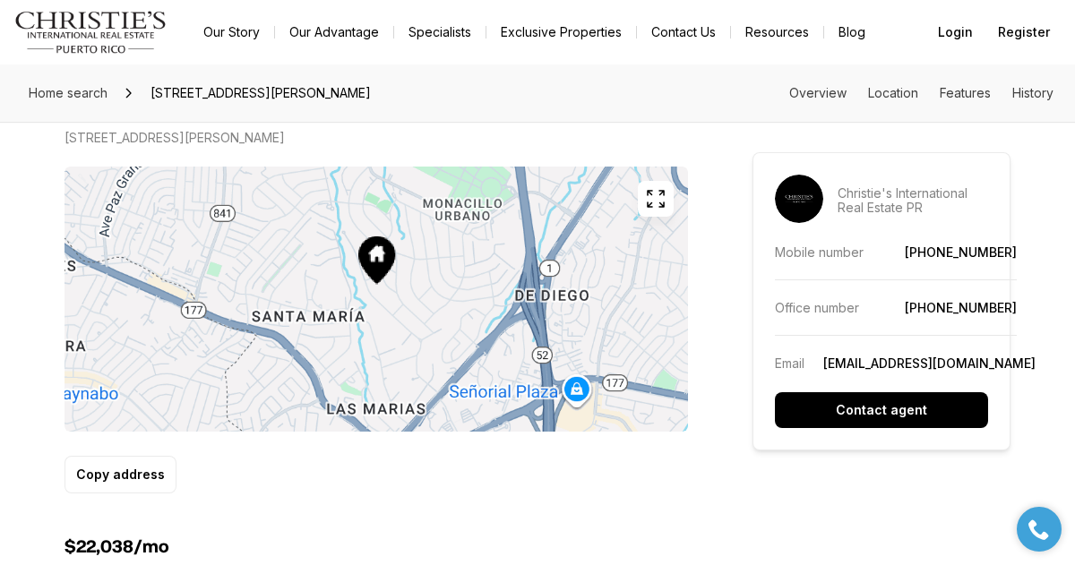
scroll to position [1037, 0]
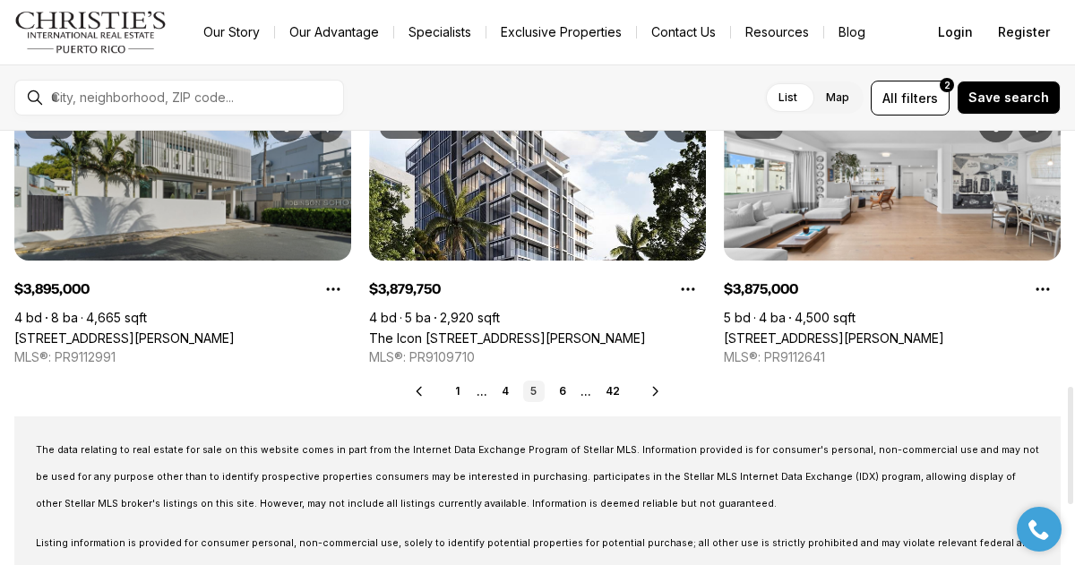
scroll to position [881, 0]
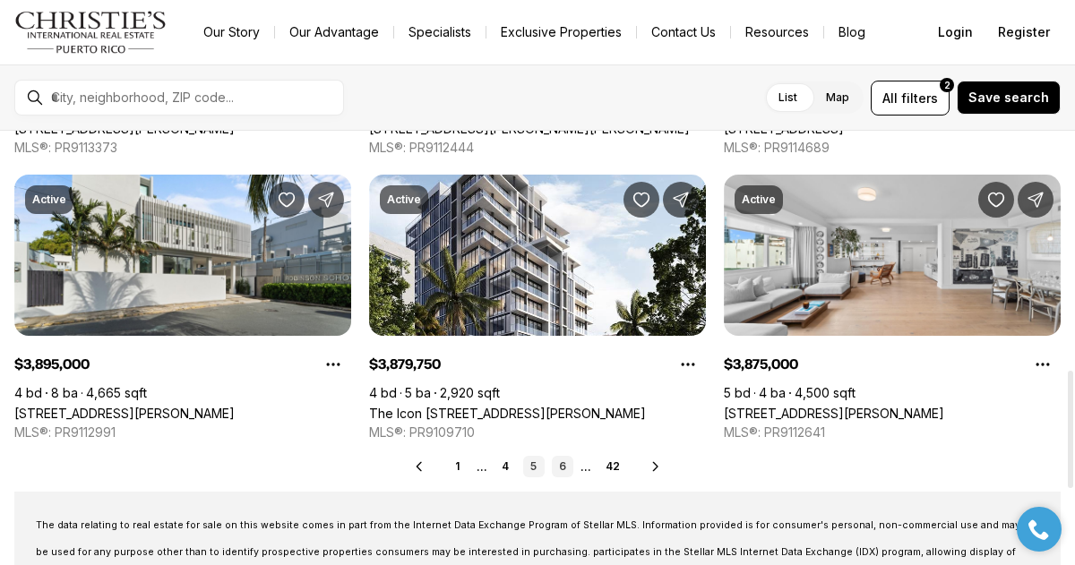
click at [559, 469] on link "6" at bounding box center [563, 467] width 22 height 22
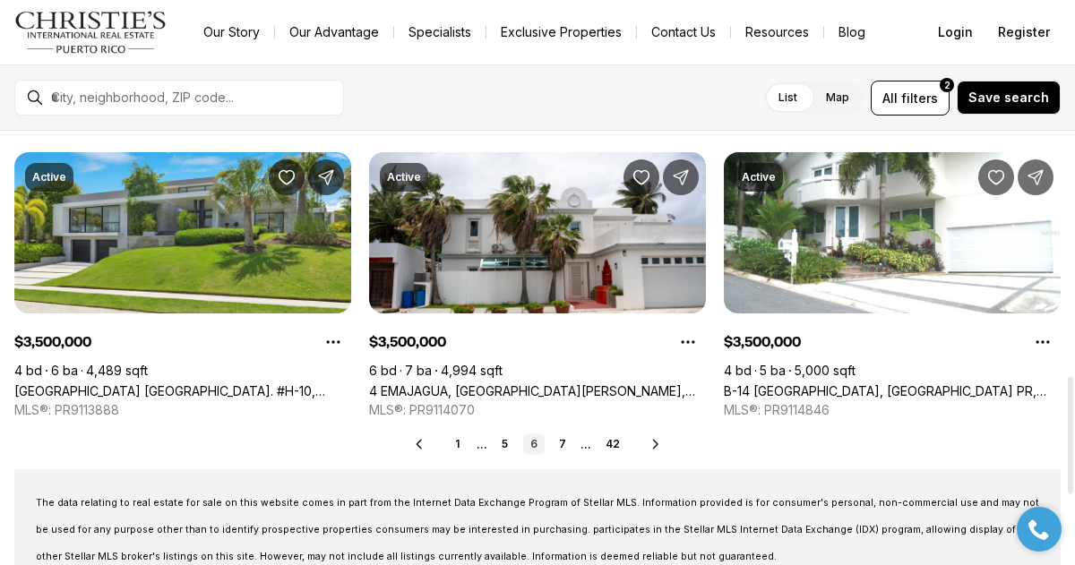
scroll to position [902, 0]
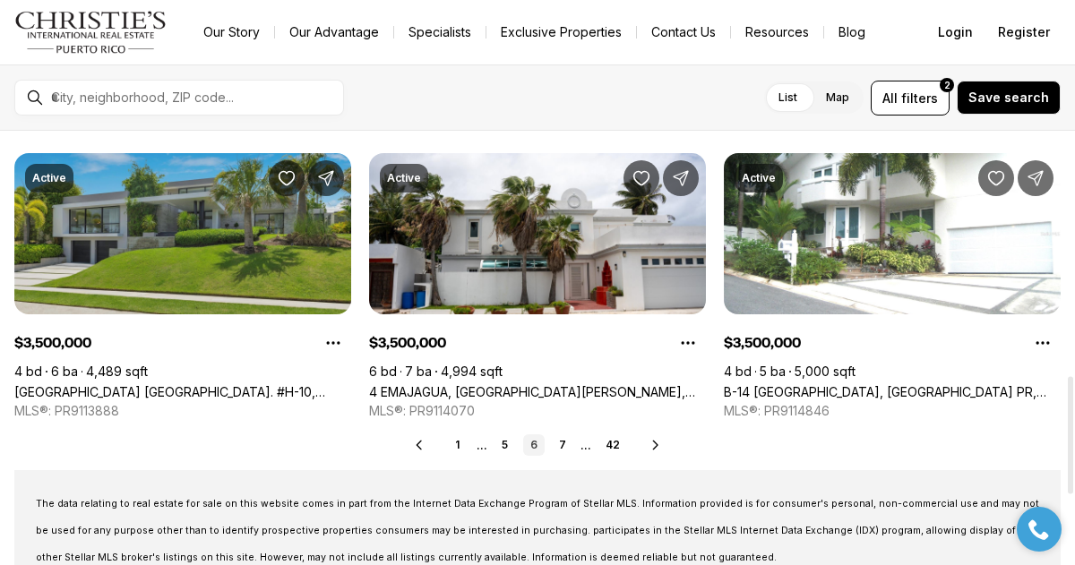
click at [207, 384] on link "[GEOGRAPHIC_DATA] [GEOGRAPHIC_DATA]. #H-10, GUAYNABO PR, 00966" at bounding box center [182, 391] width 337 height 15
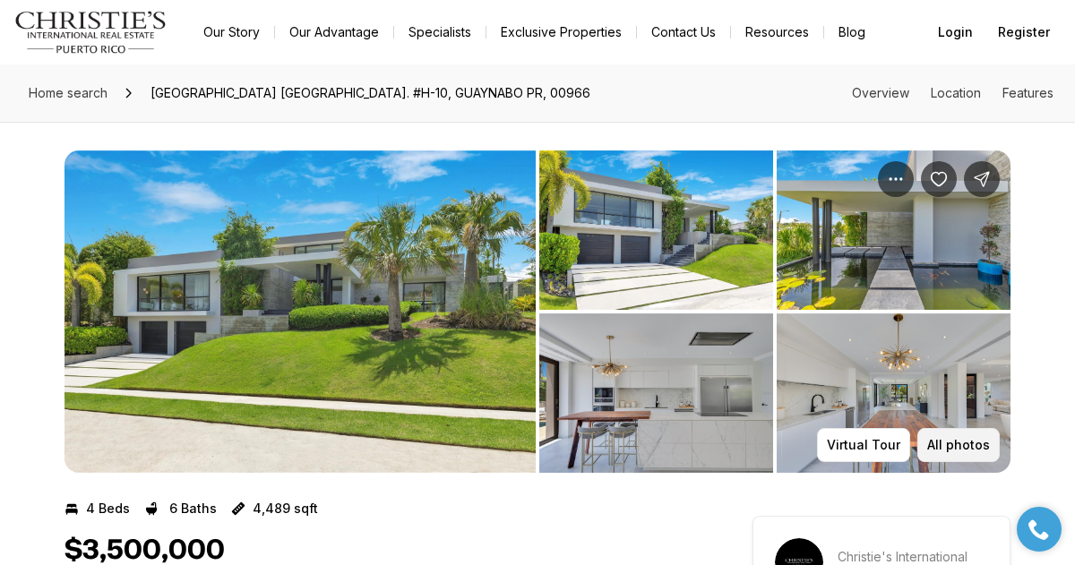
click at [973, 452] on p "All photos" at bounding box center [958, 445] width 63 height 14
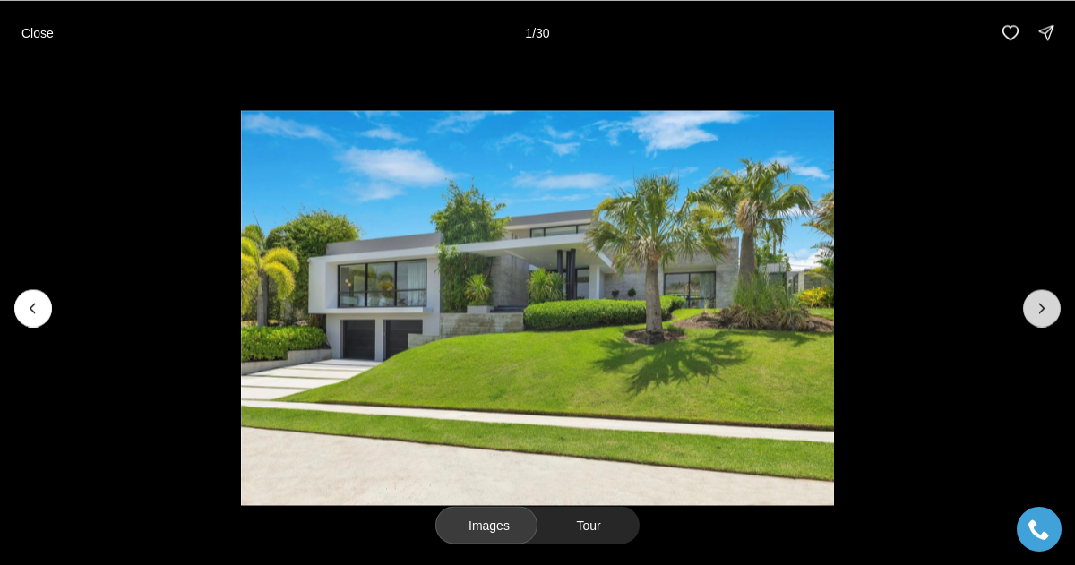
click at [1041, 309] on icon "Next slide" at bounding box center [1042, 308] width 4 height 9
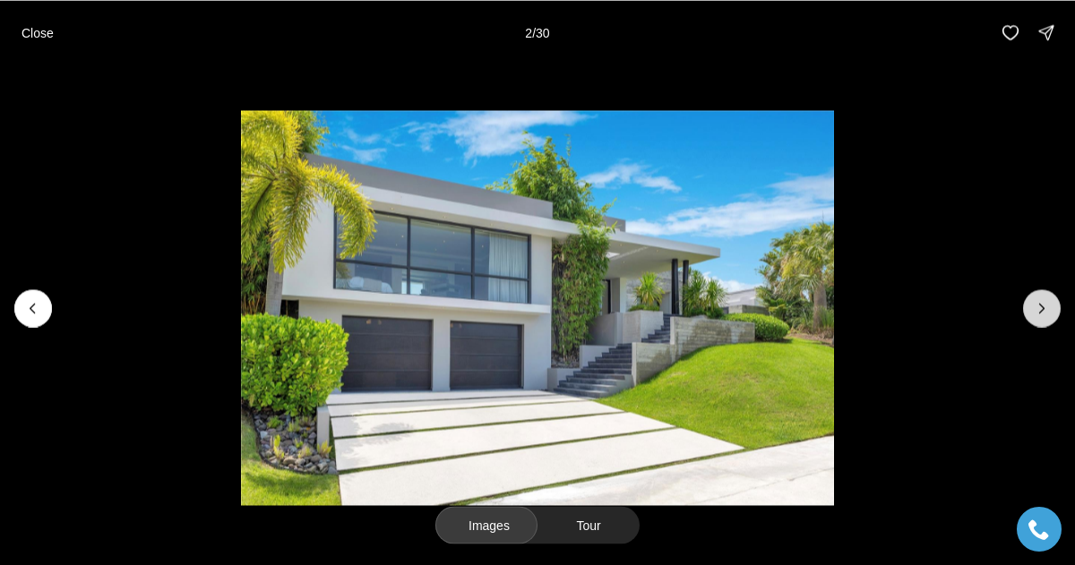
click at [1041, 309] on icon "Next slide" at bounding box center [1042, 308] width 4 height 9
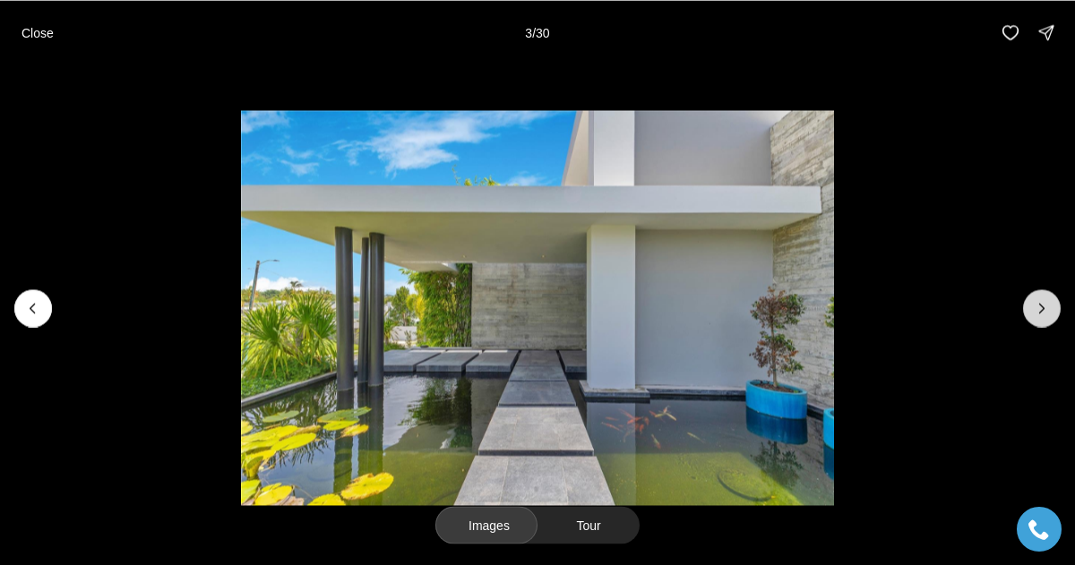
click at [1041, 309] on icon "Next slide" at bounding box center [1042, 308] width 4 height 9
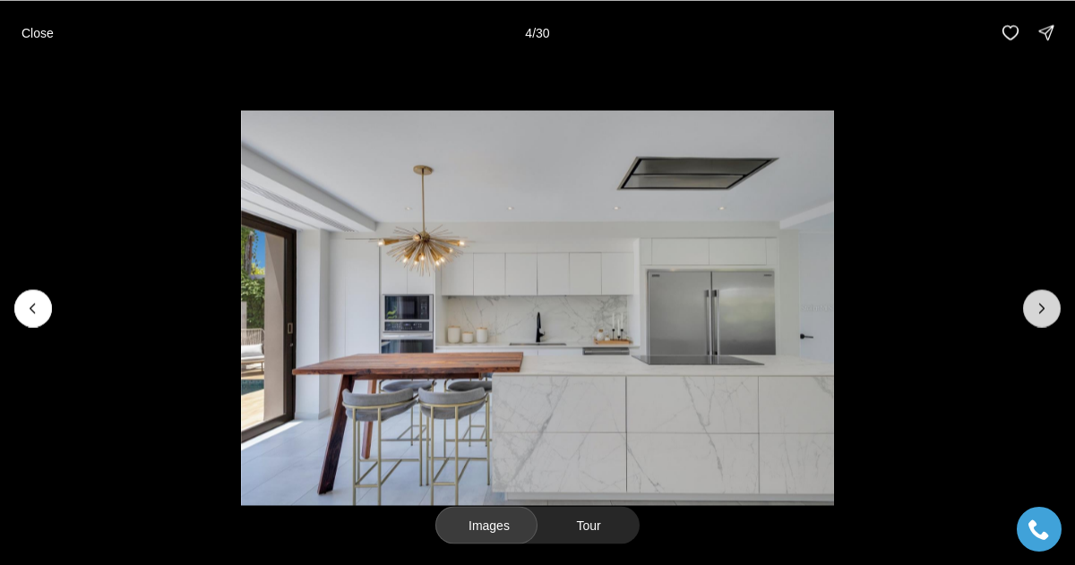
click at [1041, 309] on icon "Next slide" at bounding box center [1042, 308] width 4 height 9
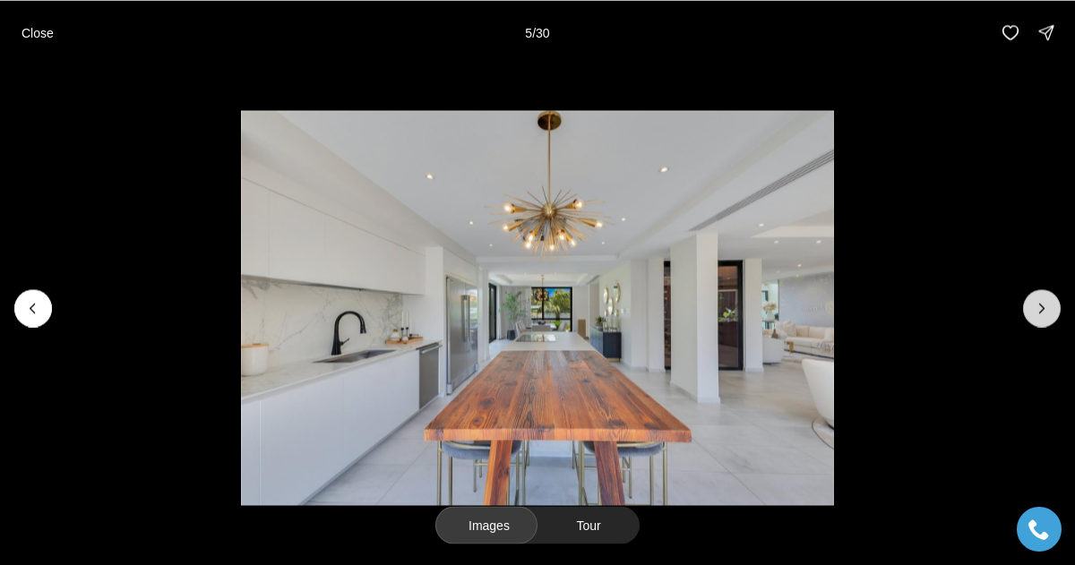
click at [1041, 309] on icon "Next slide" at bounding box center [1042, 308] width 4 height 9
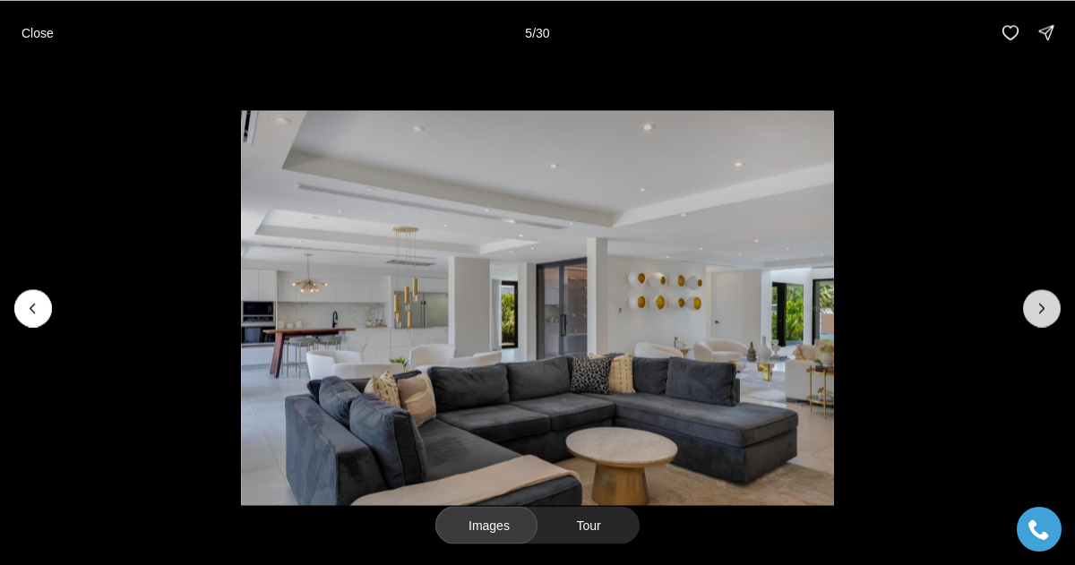
click at [1041, 309] on icon "Next slide" at bounding box center [1042, 308] width 4 height 9
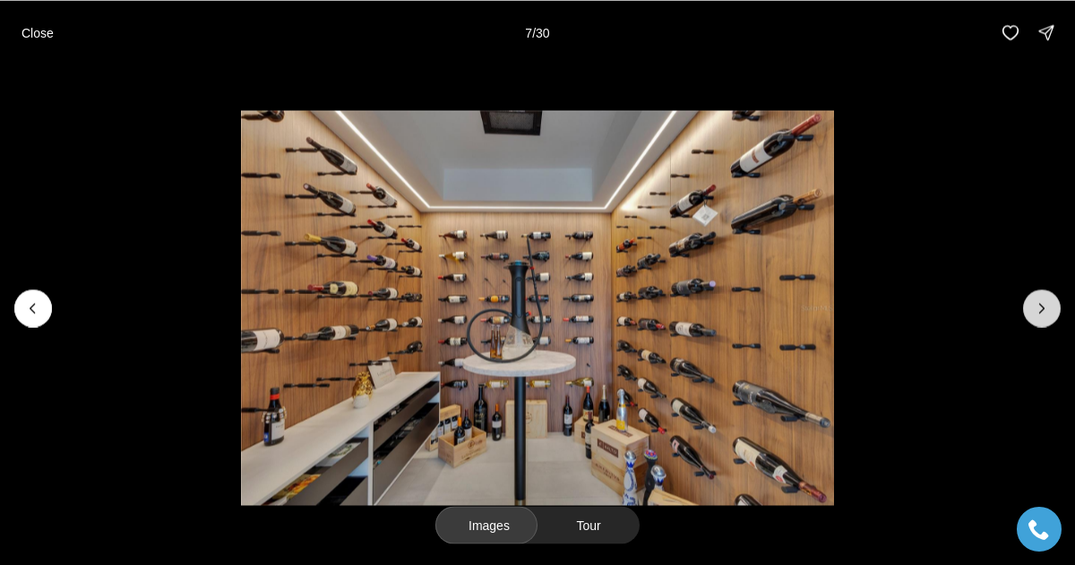
click at [1041, 309] on icon "Next slide" at bounding box center [1042, 308] width 4 height 9
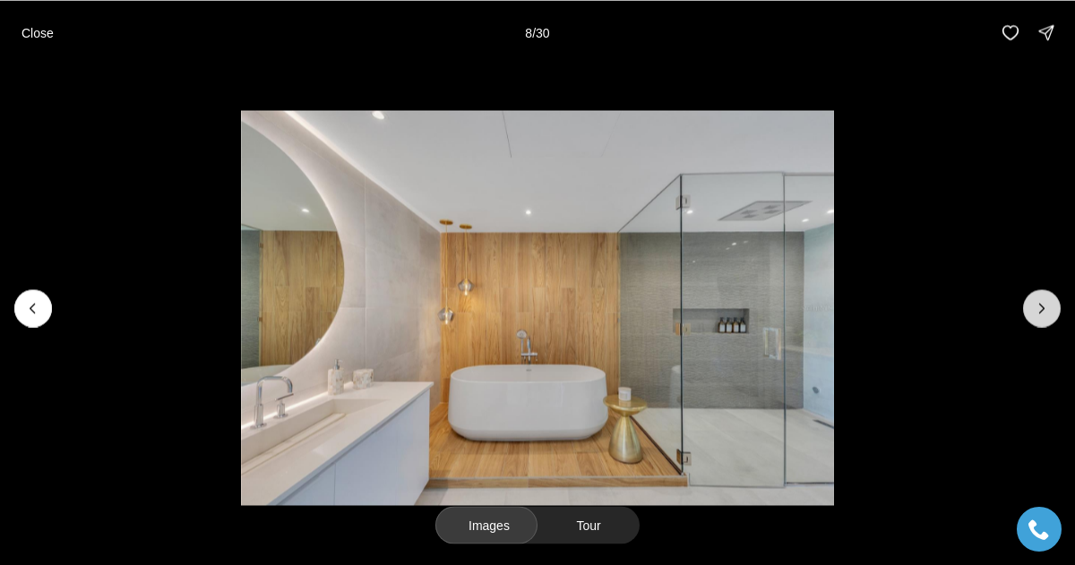
click at [1041, 309] on icon "Next slide" at bounding box center [1042, 308] width 4 height 9
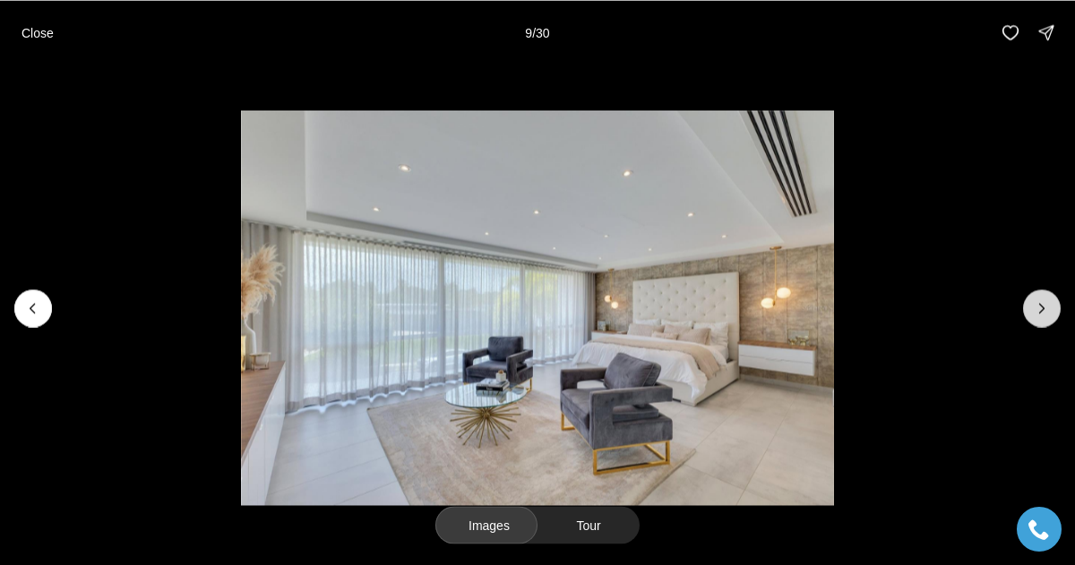
click at [1041, 309] on icon "Next slide" at bounding box center [1042, 308] width 4 height 9
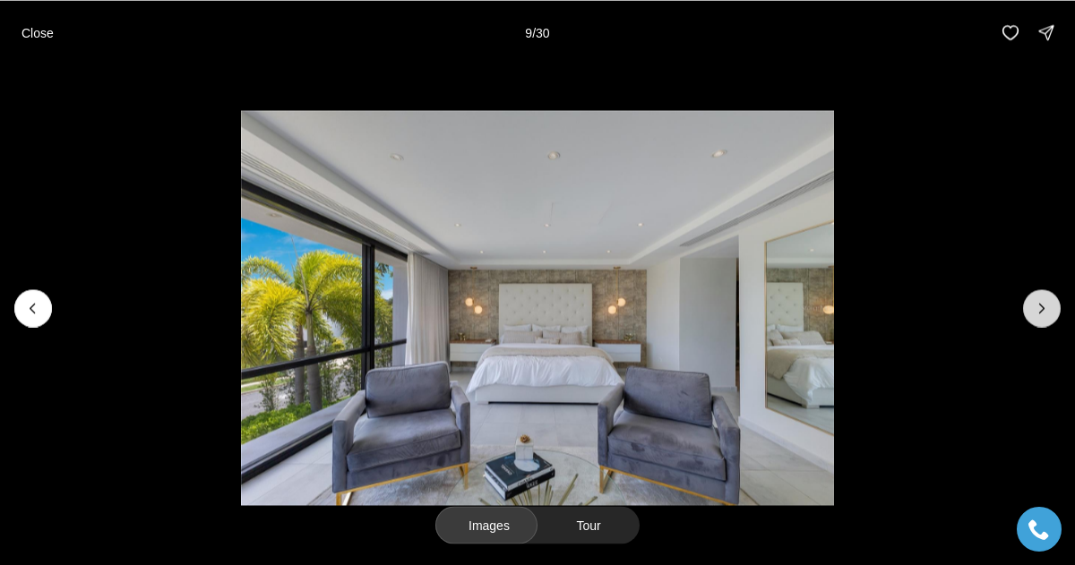
click at [1041, 309] on icon "Next slide" at bounding box center [1042, 308] width 4 height 9
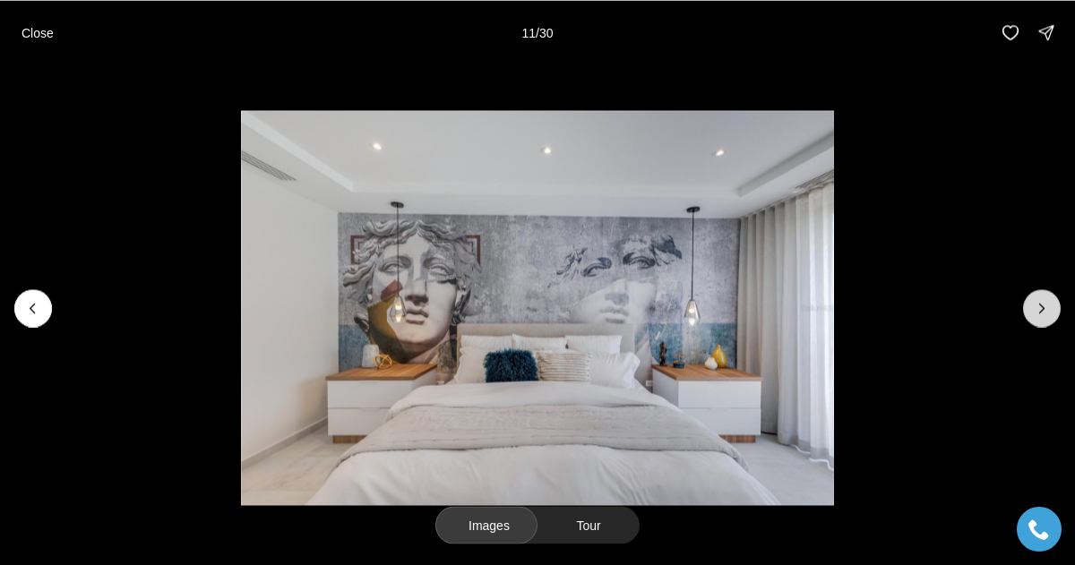
click at [1041, 309] on icon "Next slide" at bounding box center [1042, 308] width 4 height 9
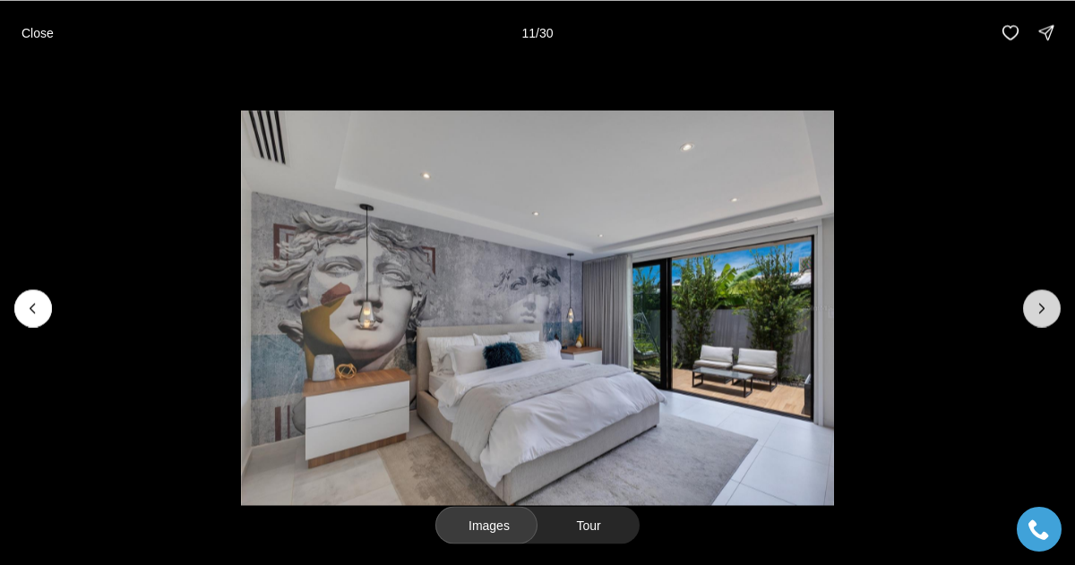
click at [1041, 309] on icon "Next slide" at bounding box center [1042, 308] width 4 height 9
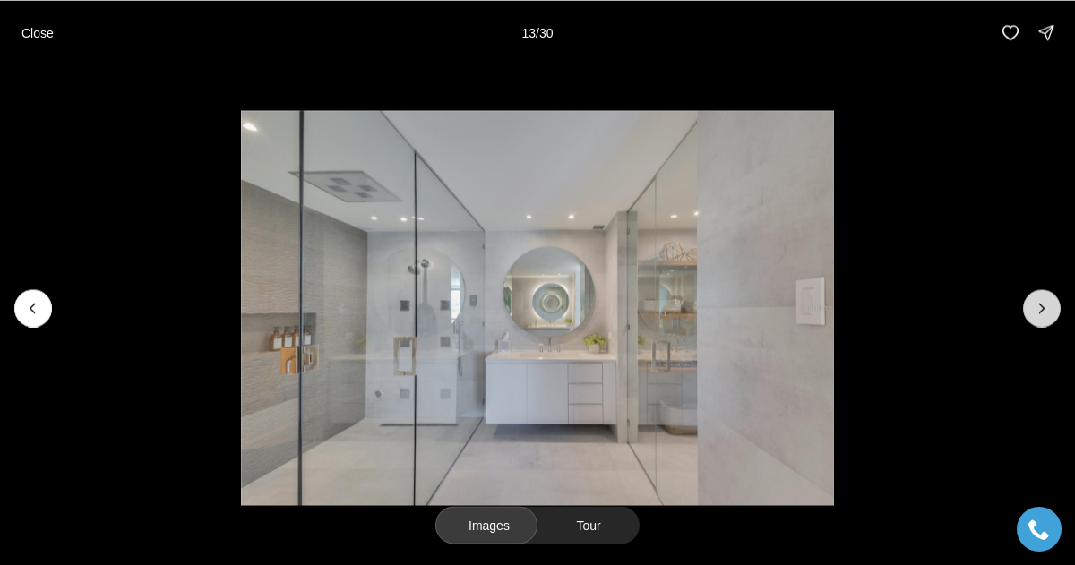
click at [1041, 309] on icon "Next slide" at bounding box center [1042, 308] width 4 height 9
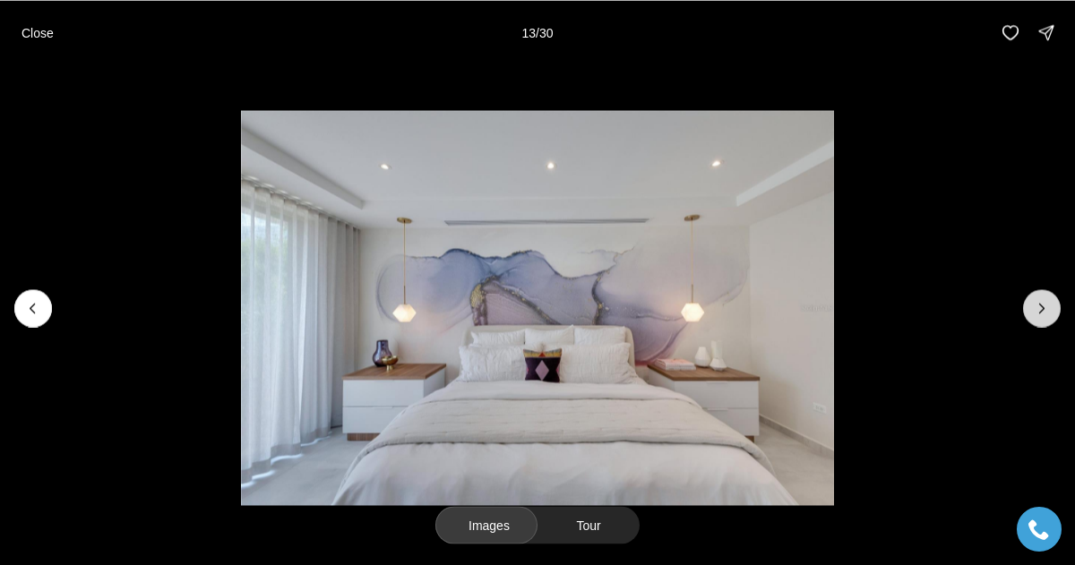
click at [1041, 309] on icon "Next slide" at bounding box center [1042, 308] width 4 height 9
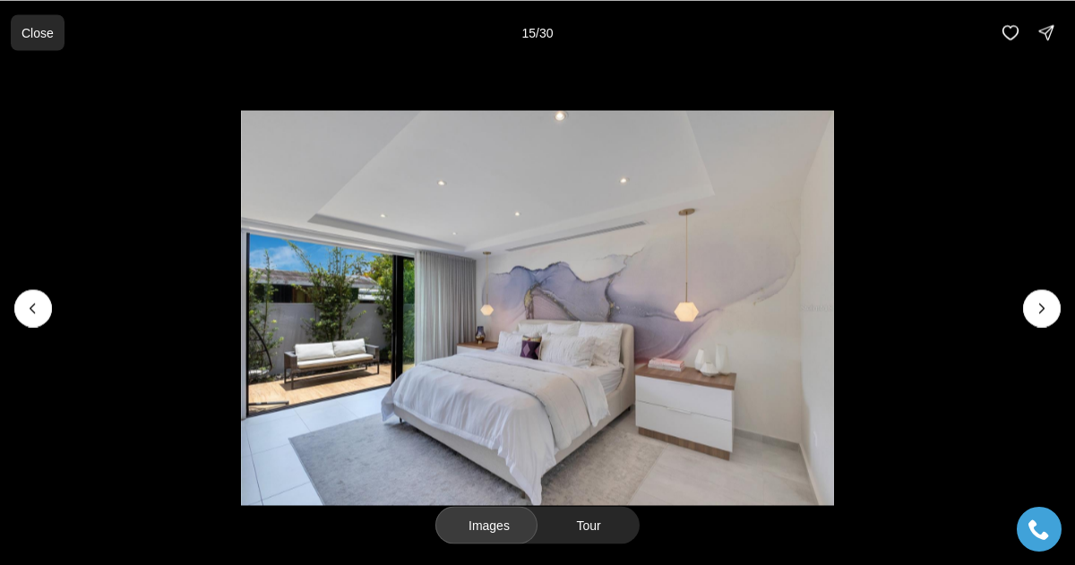
click at [65, 29] on button "Close" at bounding box center [38, 32] width 54 height 36
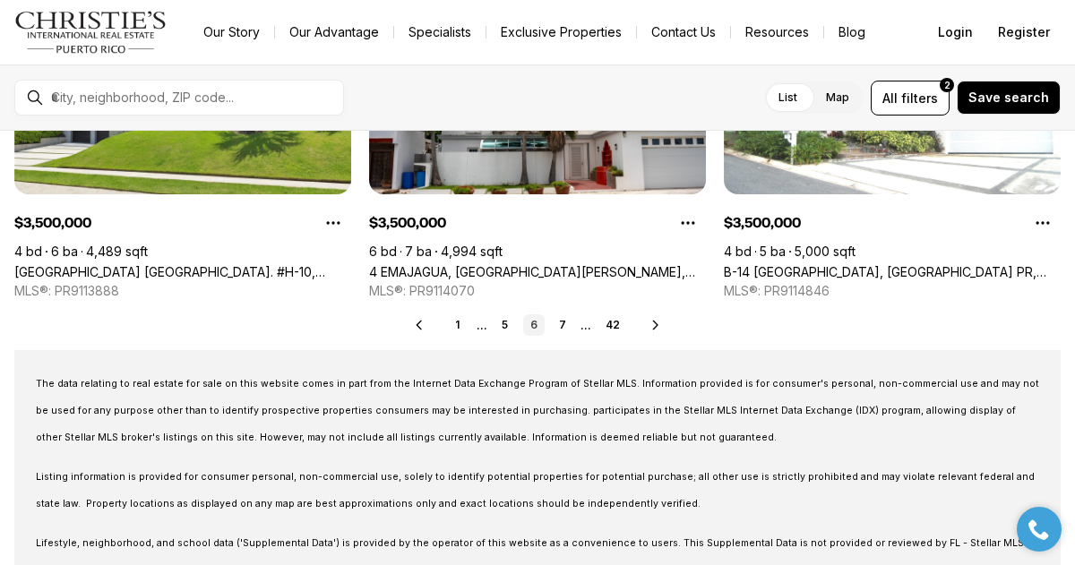
scroll to position [883, 0]
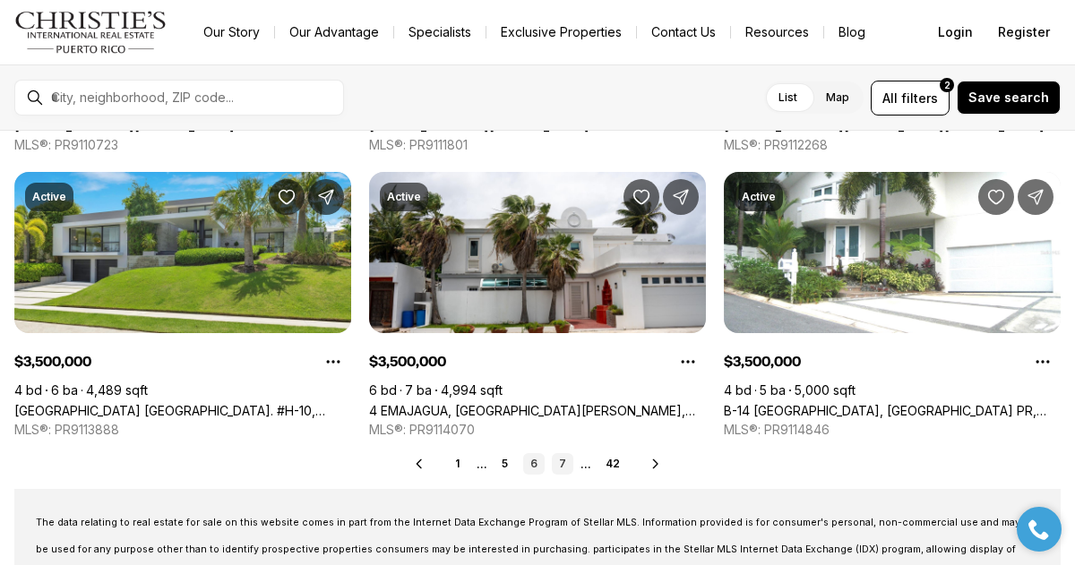
click at [566, 465] on link "7" at bounding box center [563, 464] width 22 height 22
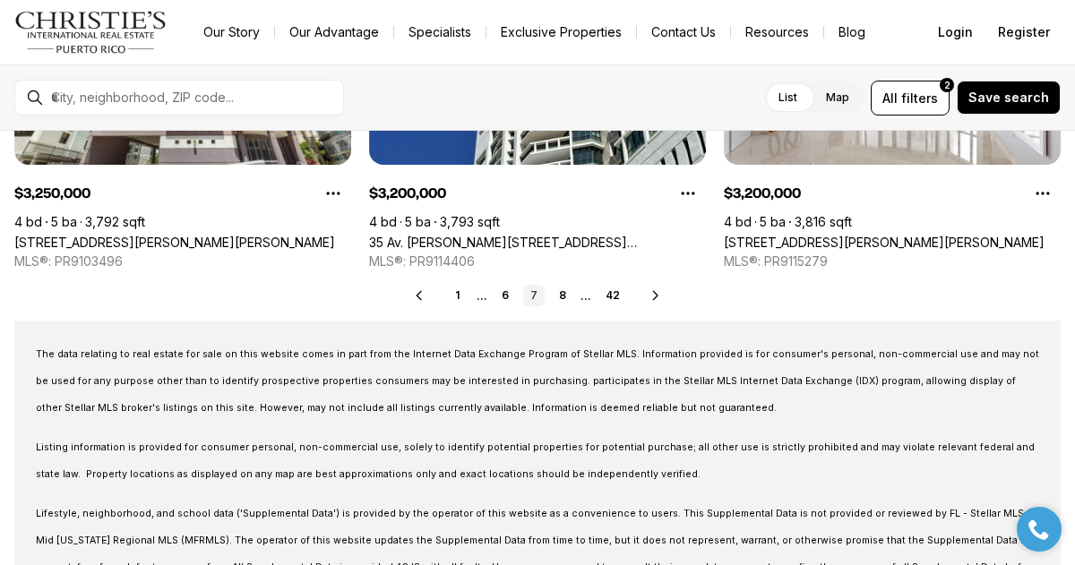
scroll to position [873, 0]
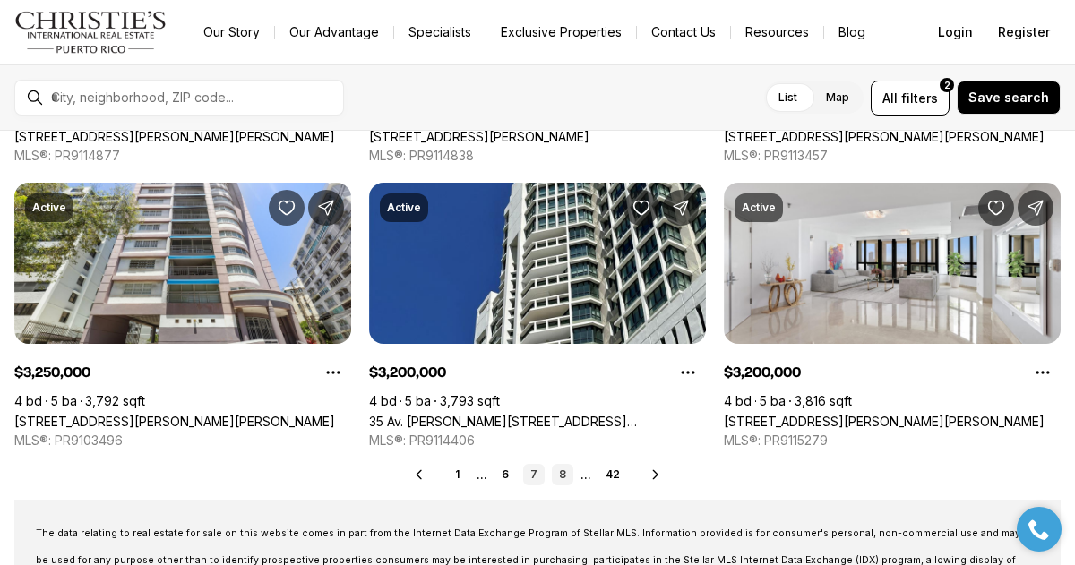
click at [555, 472] on link "8" at bounding box center [563, 475] width 22 height 22
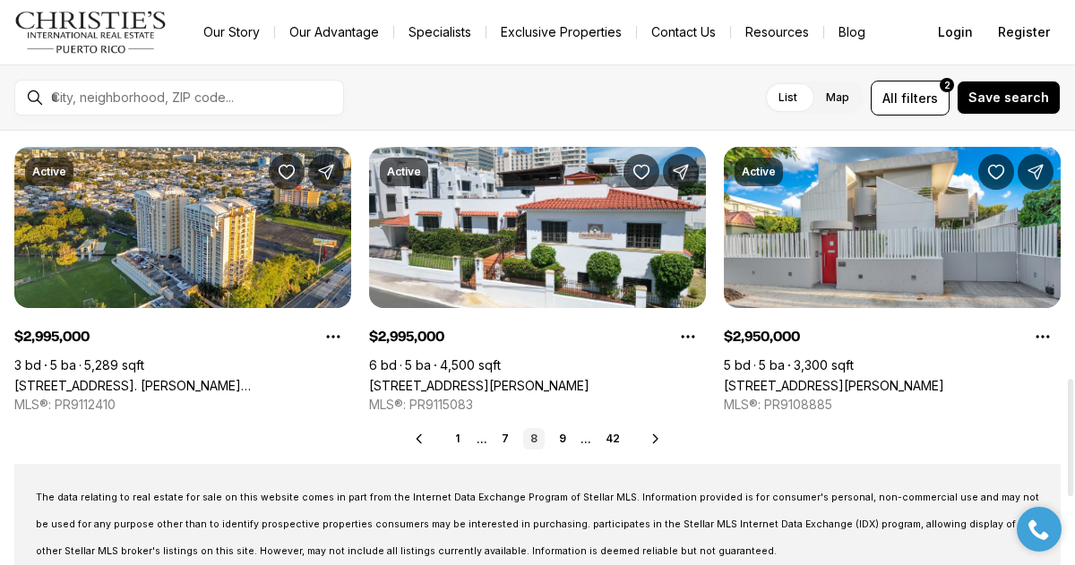
scroll to position [907, 0]
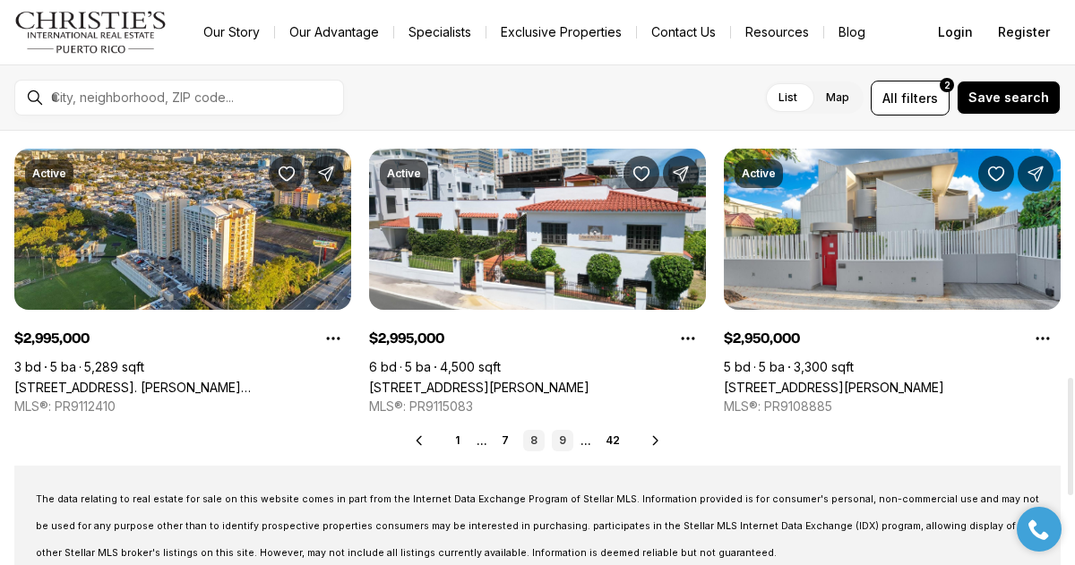
click at [563, 438] on link "9" at bounding box center [563, 441] width 22 height 22
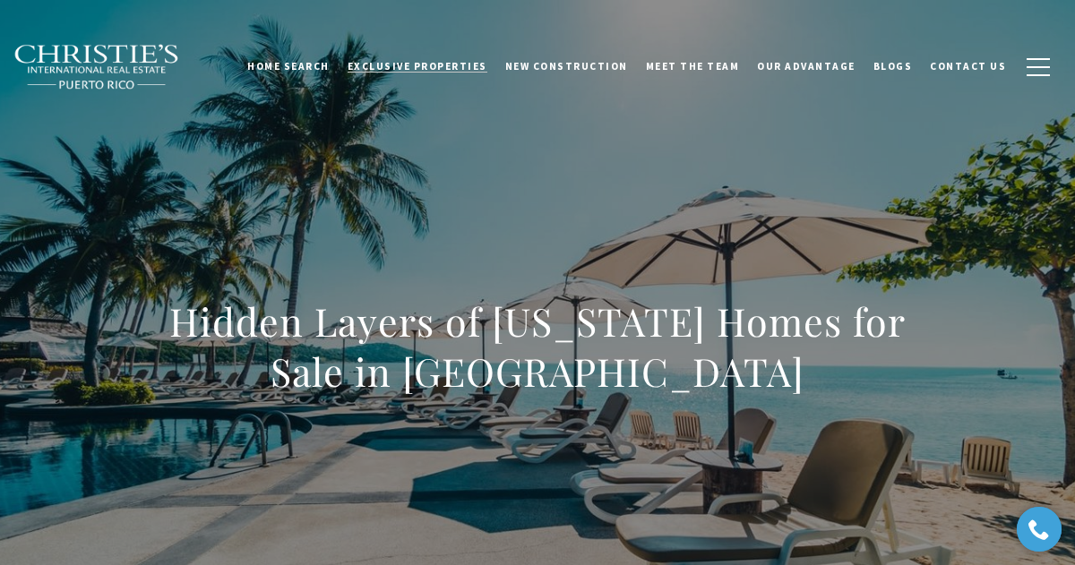
click at [409, 74] on link "Exclusive Properties" at bounding box center [418, 66] width 158 height 45
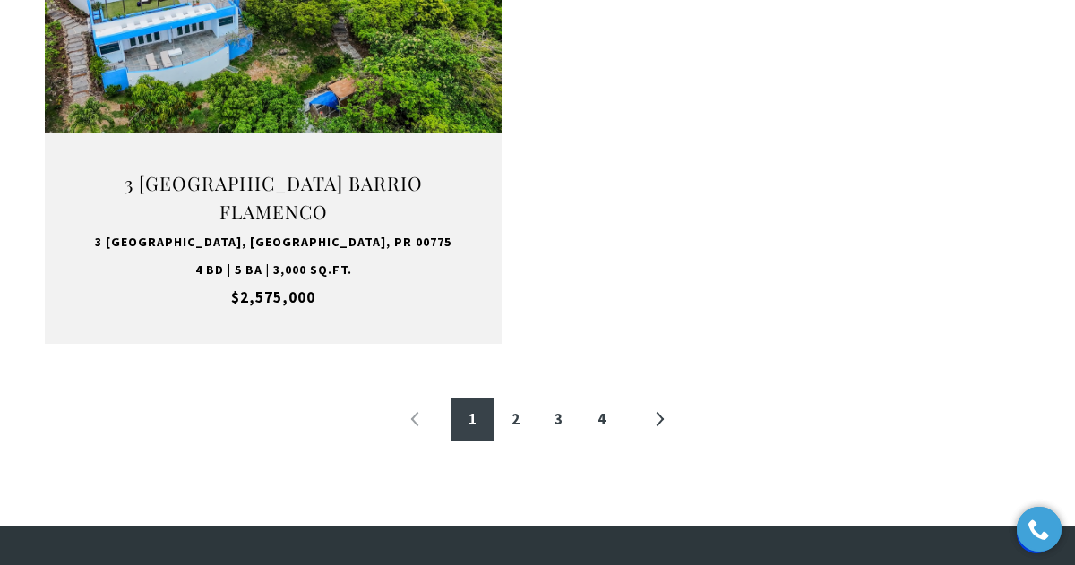
scroll to position [3095, 0]
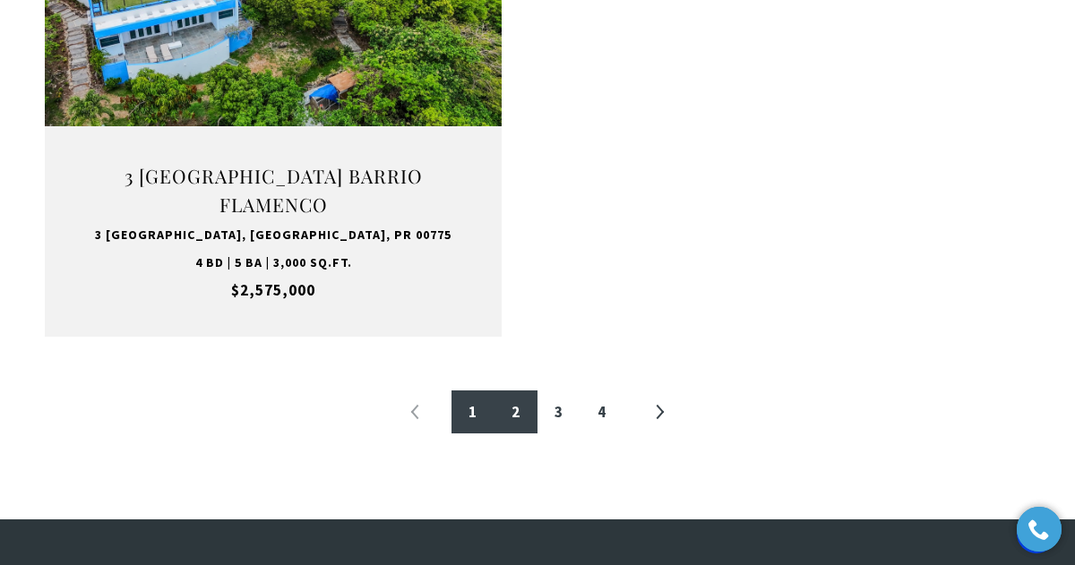
click at [513, 391] on link "2" at bounding box center [516, 412] width 43 height 43
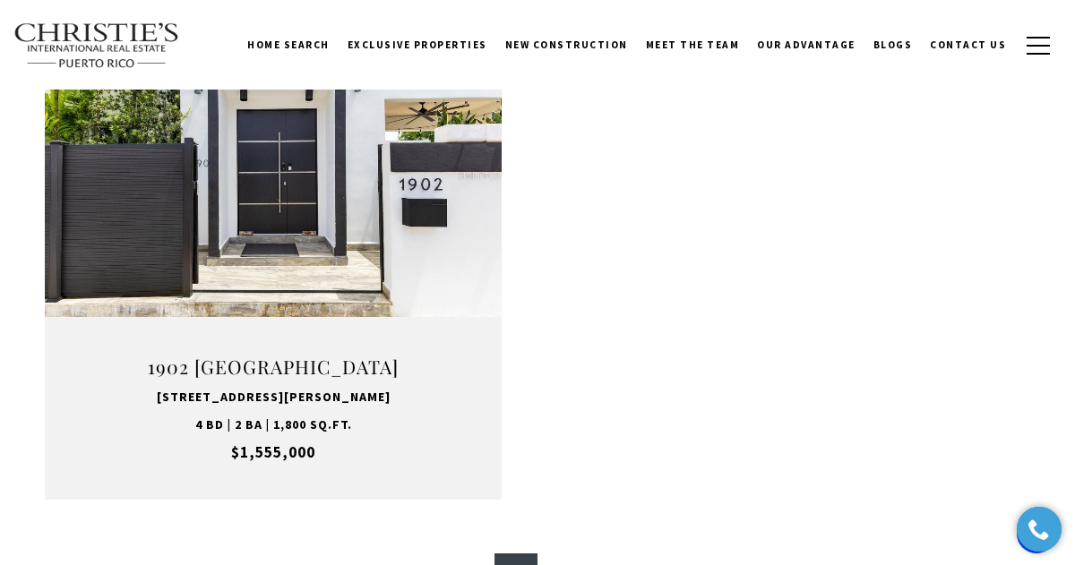
scroll to position [2687, 0]
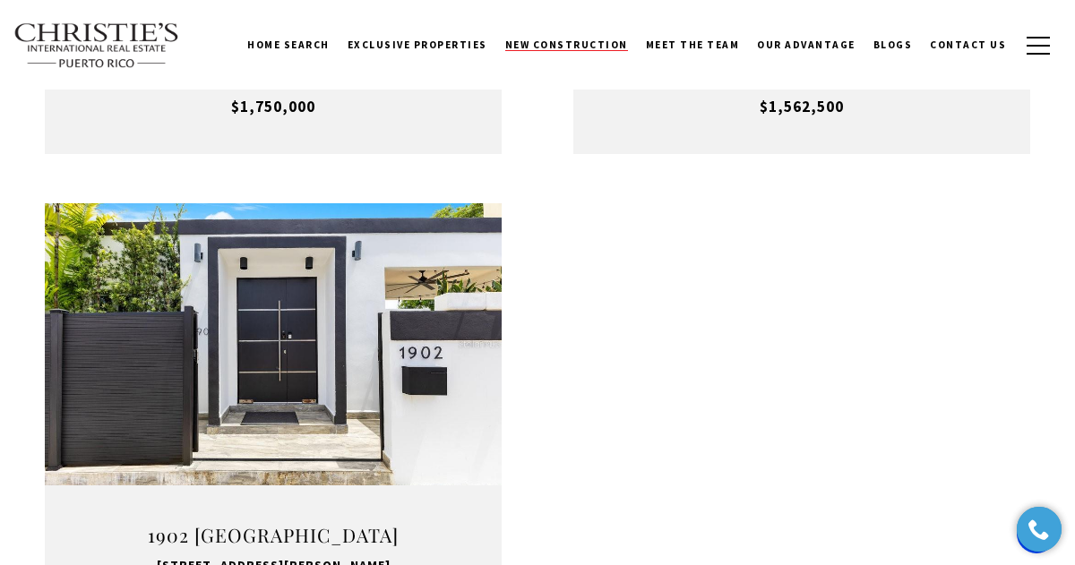
click at [568, 42] on span "New Construction" at bounding box center [566, 45] width 123 height 13
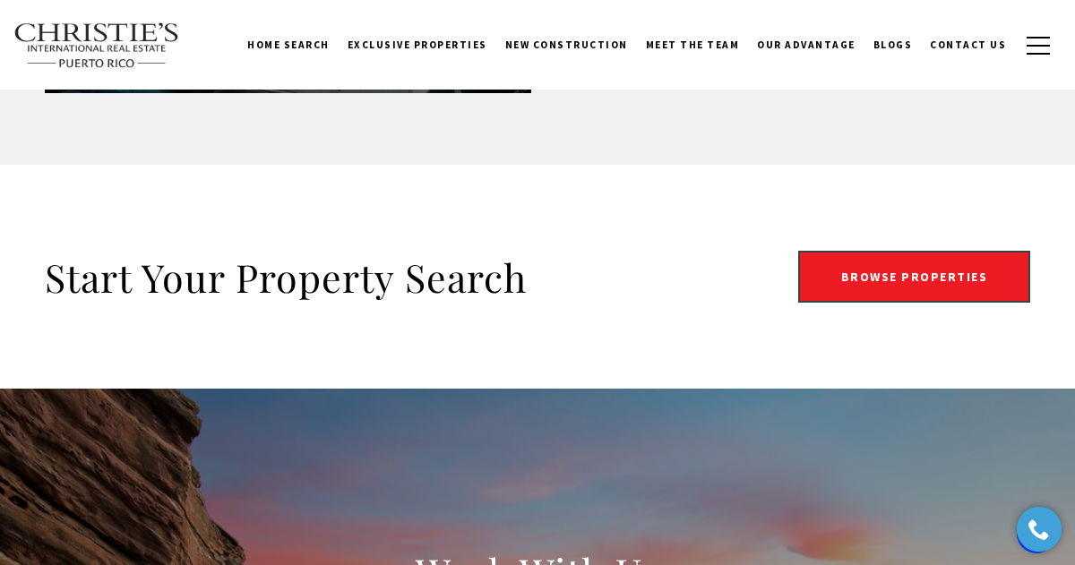
scroll to position [2959, 0]
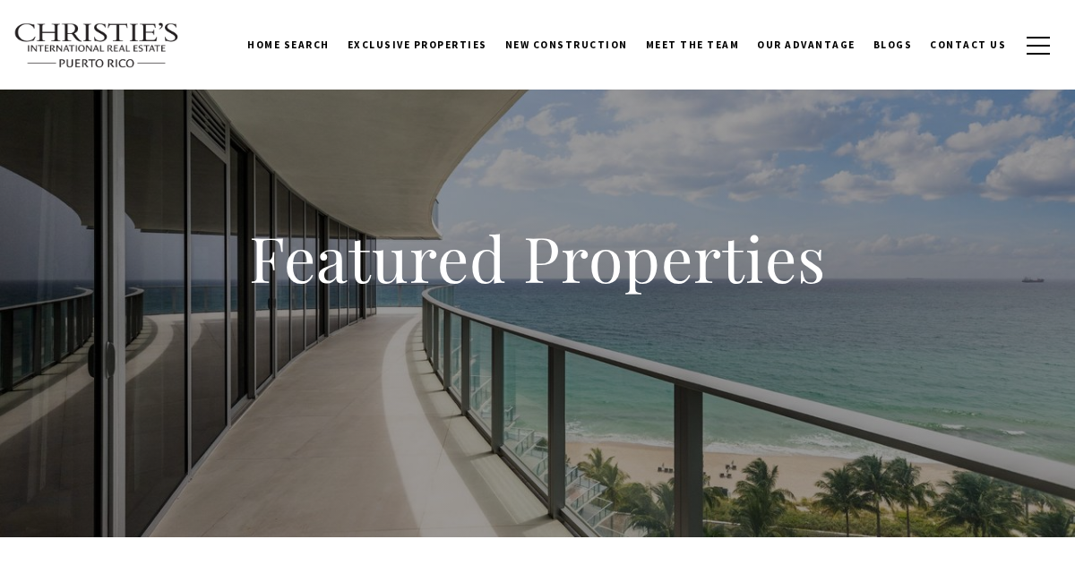
scroll to position [2599, 0]
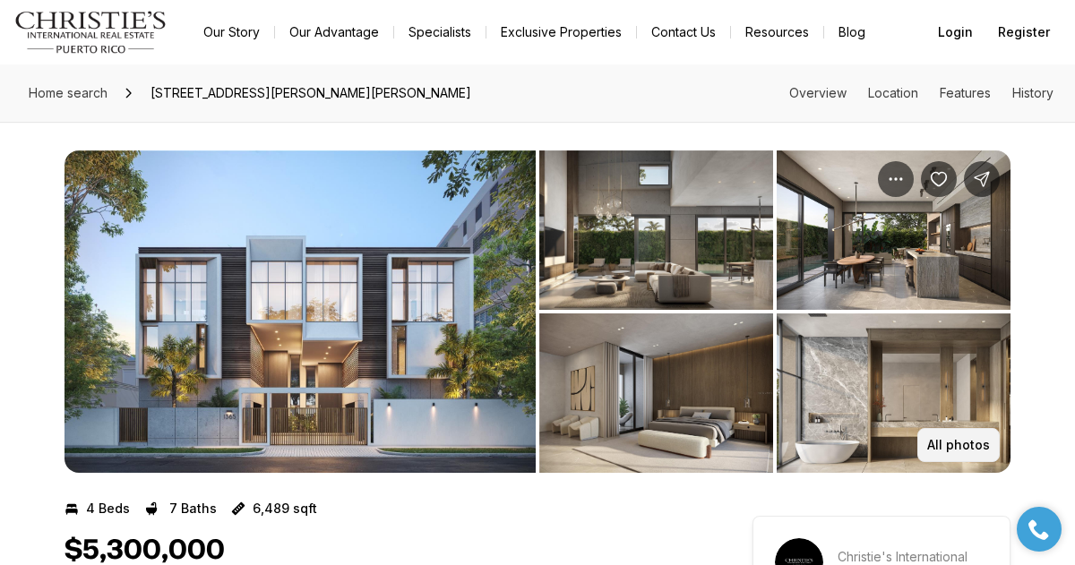
click at [969, 442] on p "All photos" at bounding box center [958, 445] width 63 height 14
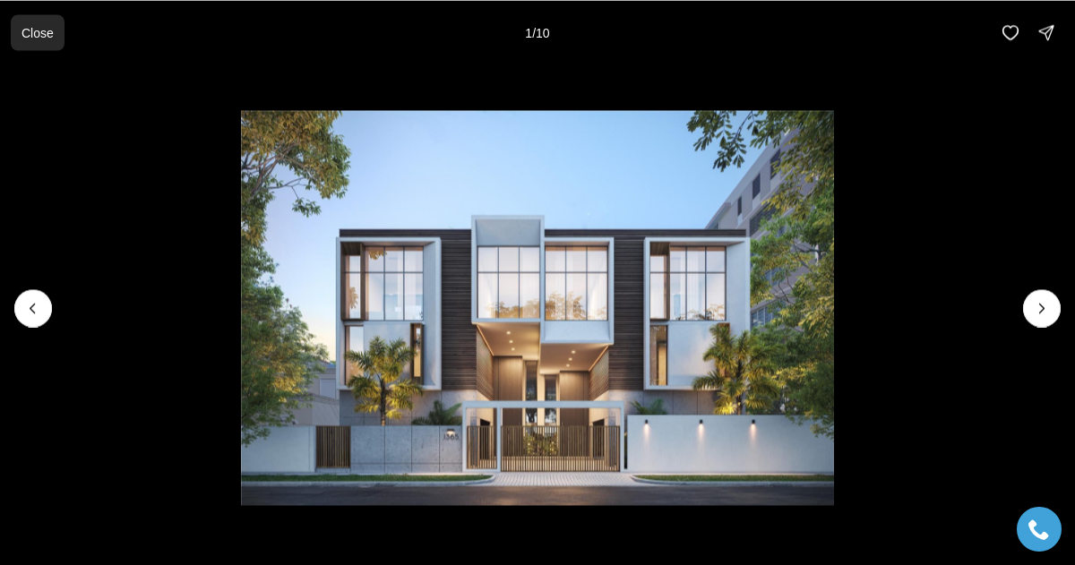
click at [42, 35] on p "Close" at bounding box center [38, 32] width 32 height 14
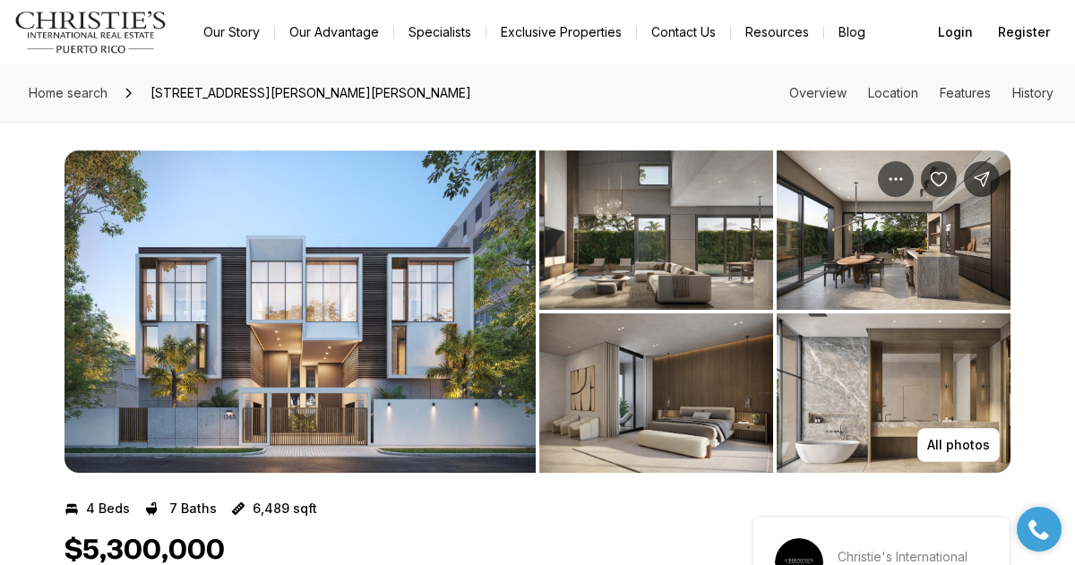
drag, startPoint x: 125, startPoint y: 7, endPoint x: 2, endPoint y: 195, distance: 224.6
click at [2, 195] on div "All photos" at bounding box center [537, 297] width 1075 height 351
